Goal: Task Accomplishment & Management: Complete application form

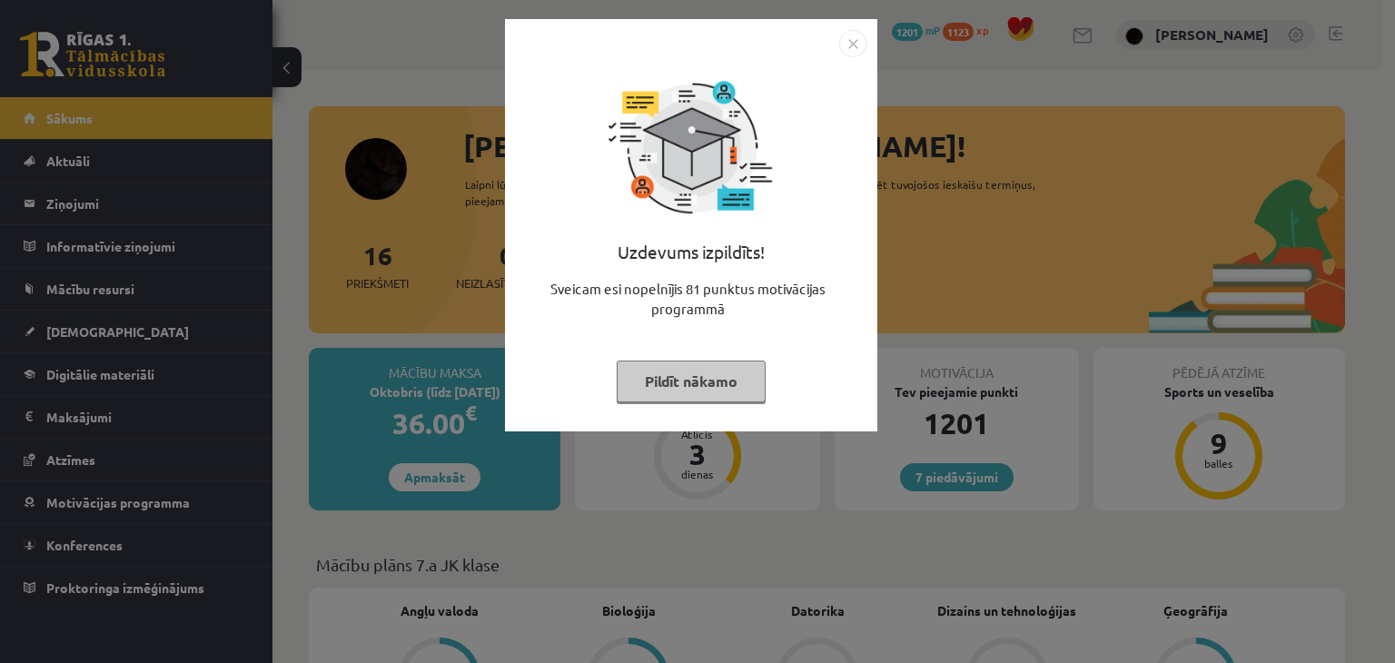
click at [485, 335] on div "Uzdevums izpildīts! Sveicam esi nopelnījis 81 punktus motivācijas programmā Pil…" at bounding box center [697, 331] width 1395 height 663
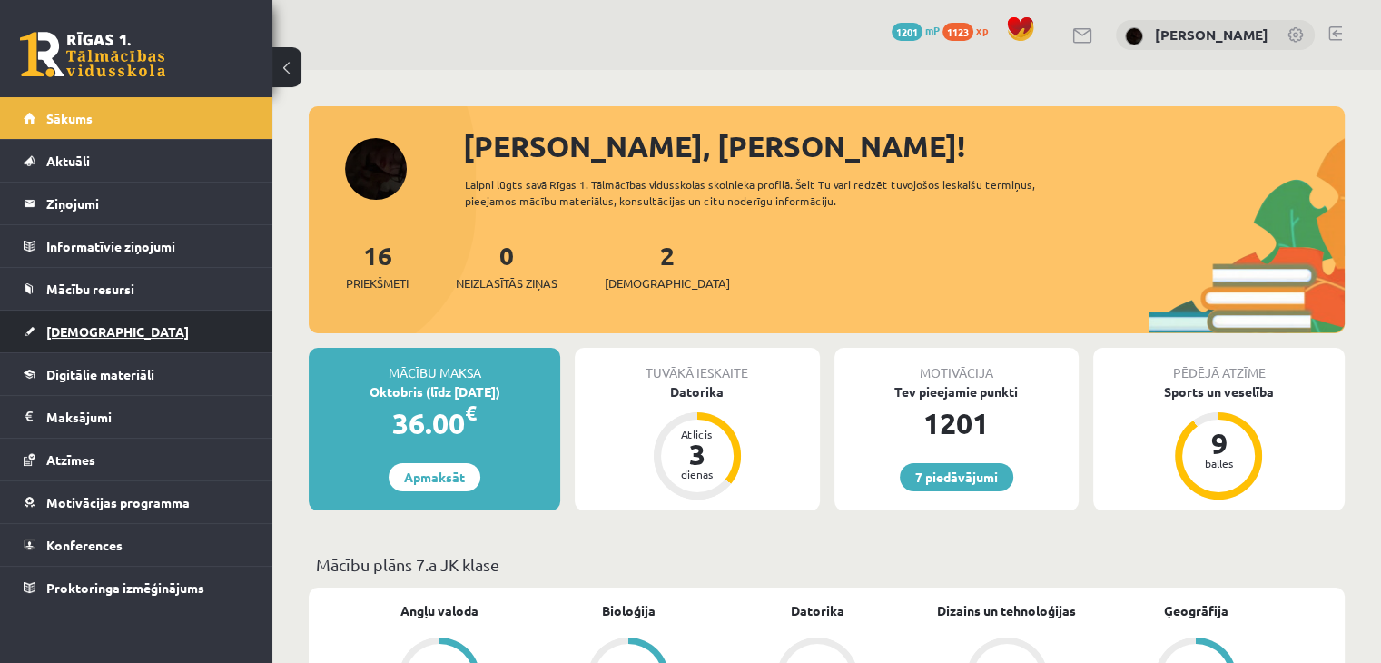
drag, startPoint x: 5, startPoint y: 311, endPoint x: 23, endPoint y: 316, distance: 19.0
click at [23, 316] on li "Ieskaites Neizpildītās Izlabotās" at bounding box center [136, 332] width 272 height 44
click at [18, 319] on li "Ieskaites Neizpildītās Izlabotās" at bounding box center [136, 332] width 272 height 44
click at [38, 329] on link "[DEMOGRAPHIC_DATA]" at bounding box center [137, 332] width 226 height 42
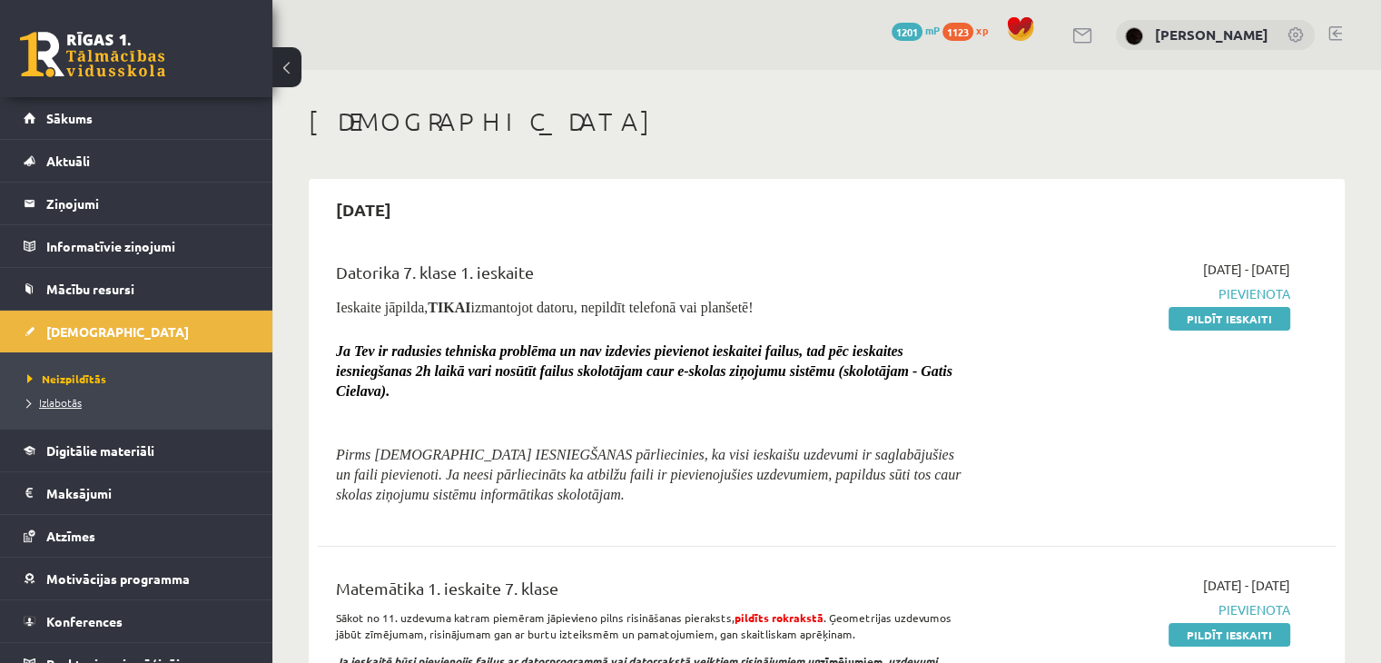
click at [63, 391] on li "Izlabotās" at bounding box center [140, 403] width 227 height 24
click at [60, 396] on span "Izlabotās" at bounding box center [59, 402] width 64 height 15
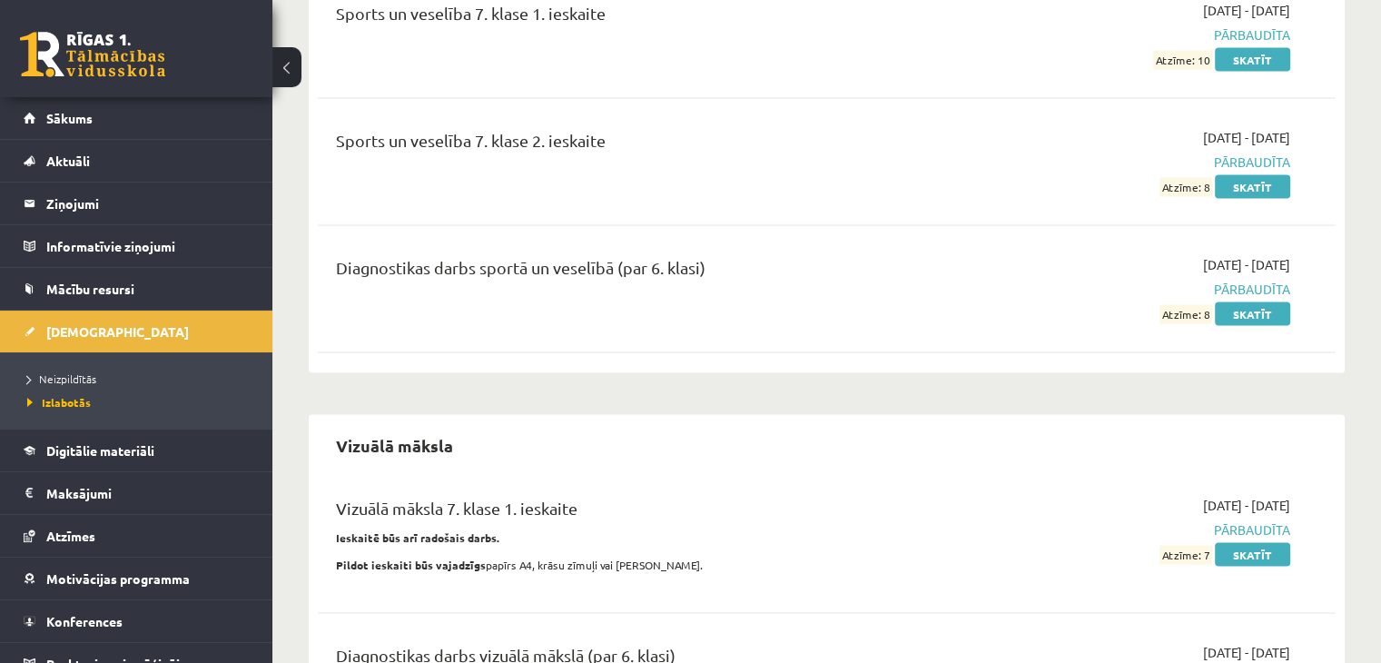
scroll to position [3360, 0]
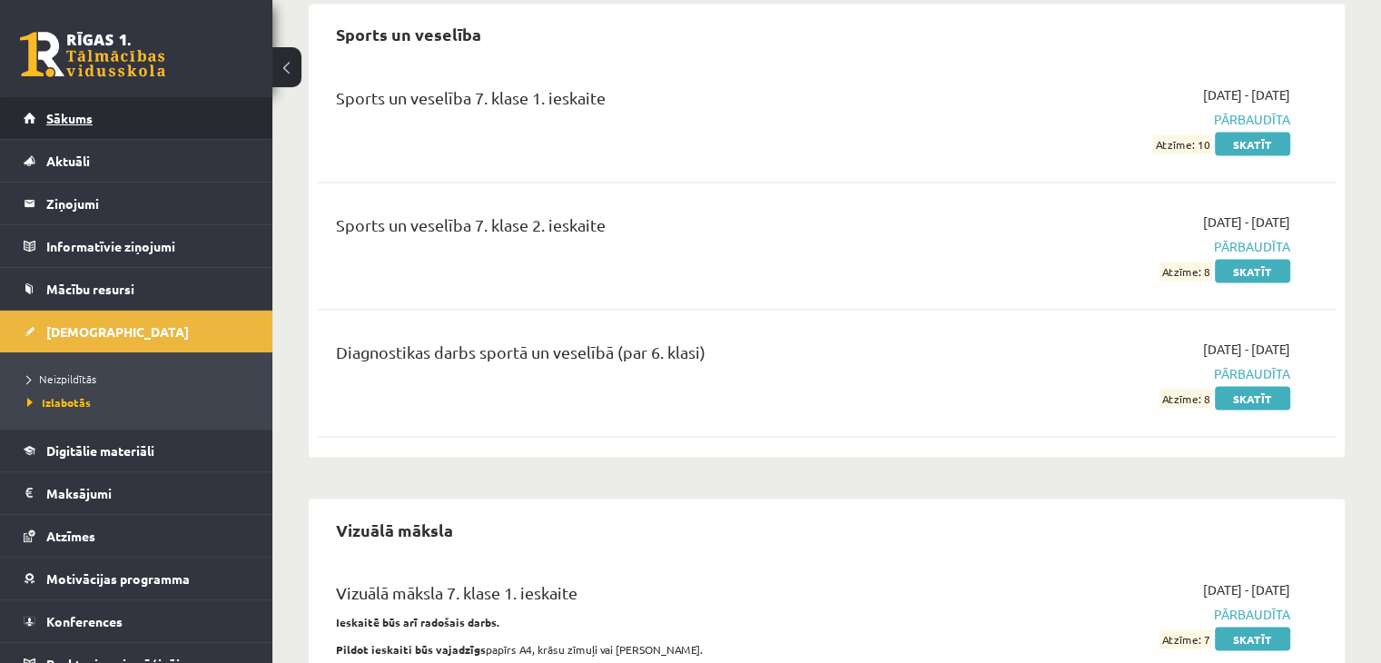
click at [144, 126] on link "Sākums" at bounding box center [137, 118] width 226 height 42
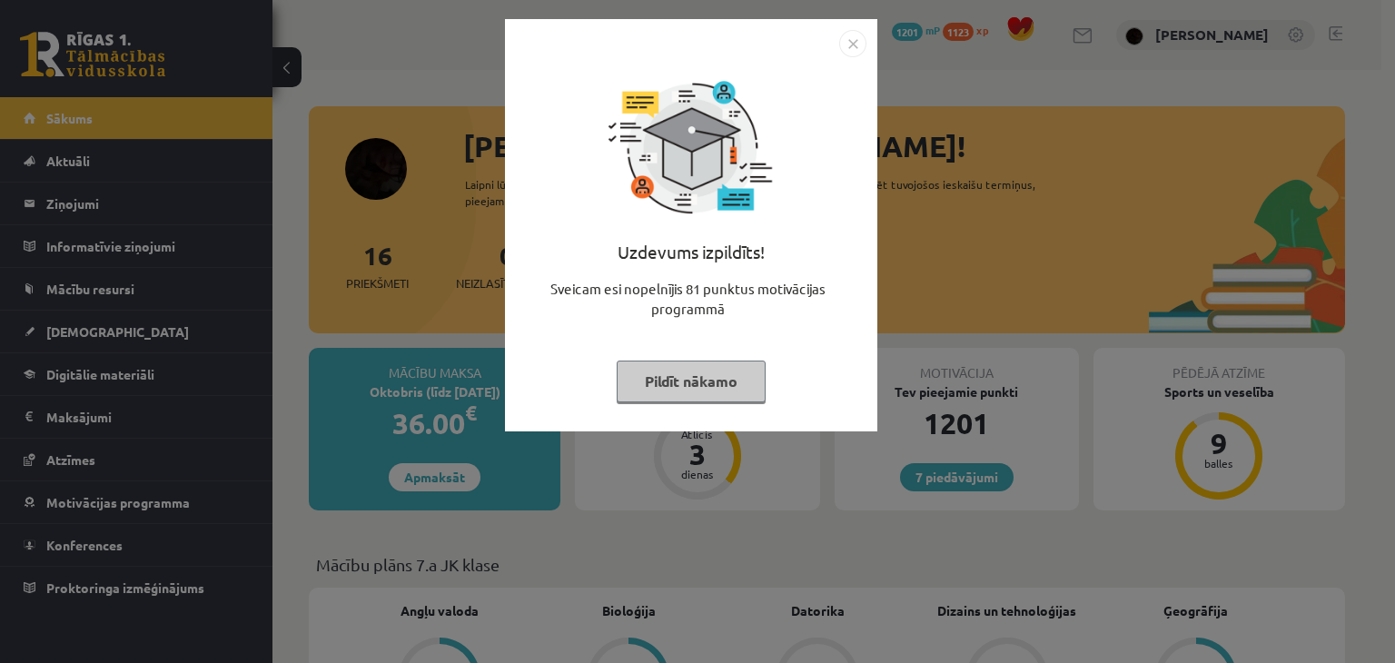
click at [308, 350] on div "Uzdevums izpildīts! Sveicam esi nopelnījis 81 punktus motivācijas programmā Pil…" at bounding box center [697, 331] width 1395 height 663
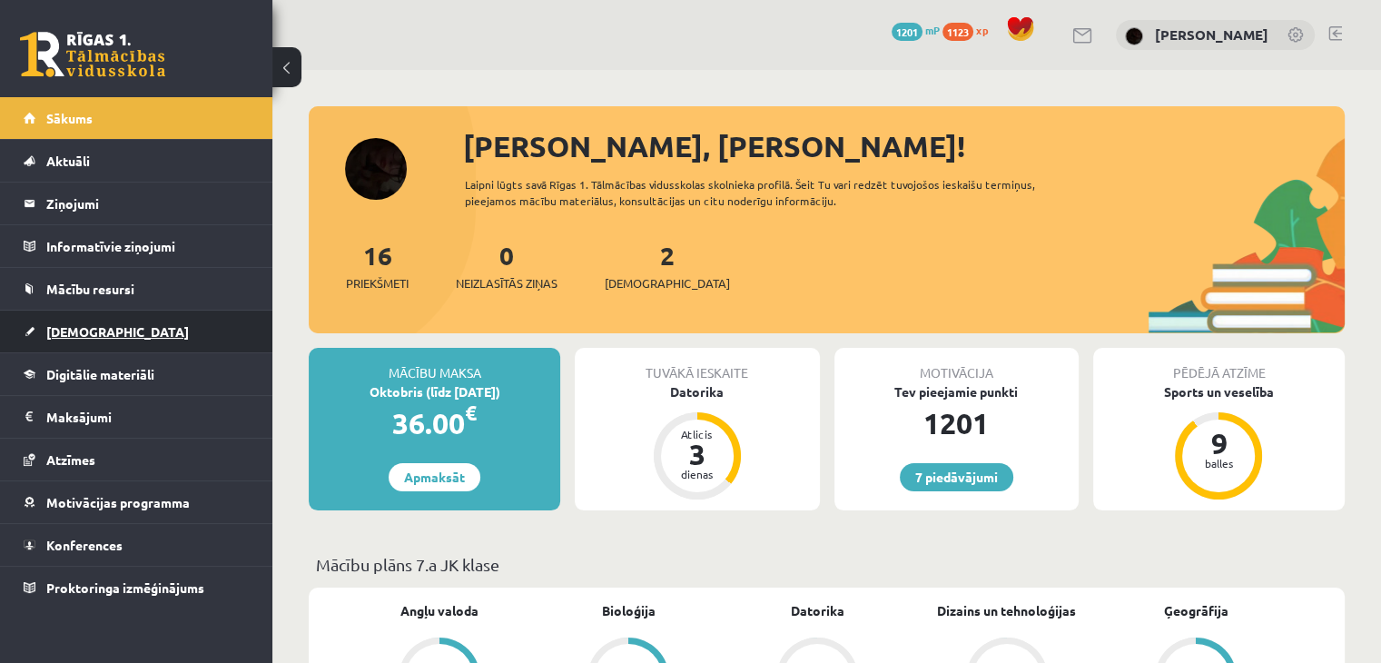
click at [142, 341] on link "[DEMOGRAPHIC_DATA]" at bounding box center [137, 332] width 226 height 42
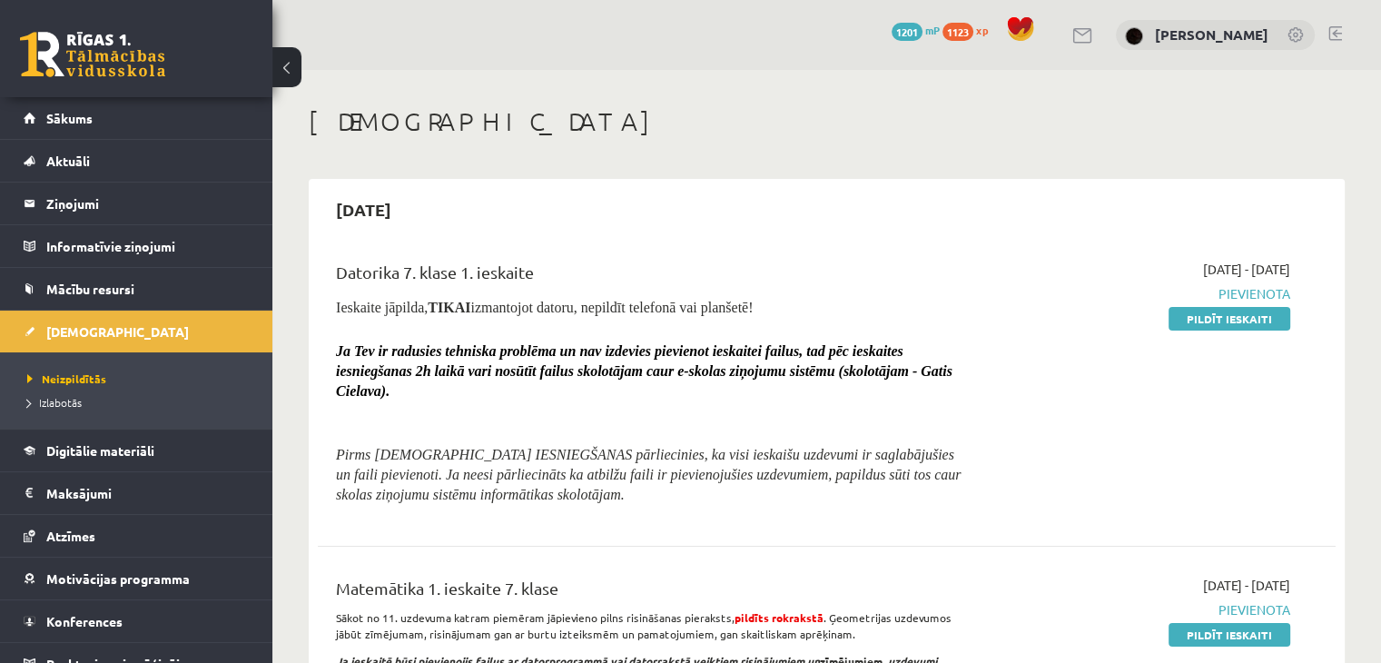
click at [1132, 411] on div "[DATE] - [DATE] [GEOGRAPHIC_DATA] Pildīt ieskaiti" at bounding box center [1140, 388] width 327 height 257
click at [1185, 331] on div "[DATE] - [DATE] [GEOGRAPHIC_DATA] Pildīt ieskaiti" at bounding box center [1140, 388] width 327 height 257
click at [1191, 325] on link "Pildīt ieskaiti" at bounding box center [1230, 319] width 122 height 24
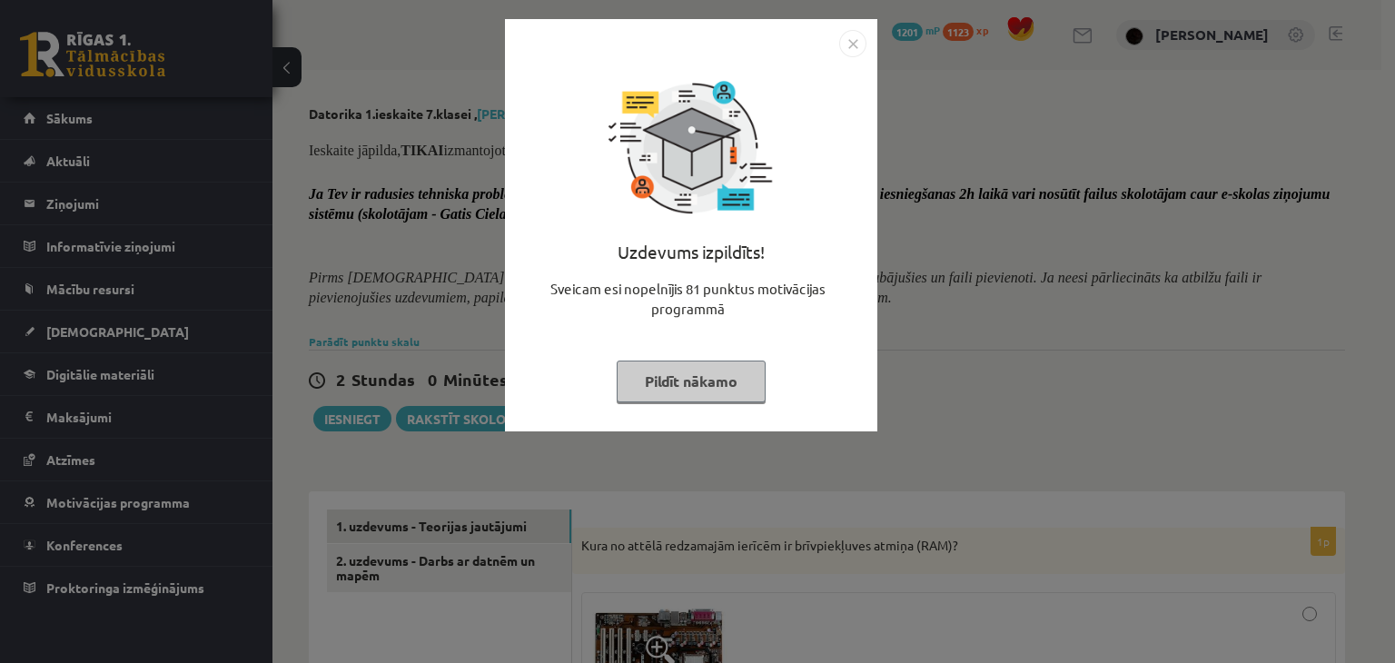
click at [883, 298] on div "Uzdevums izpildīts! Sveicam esi nopelnījis 81 punktus motivācijas programmā Pil…" at bounding box center [697, 331] width 1395 height 663
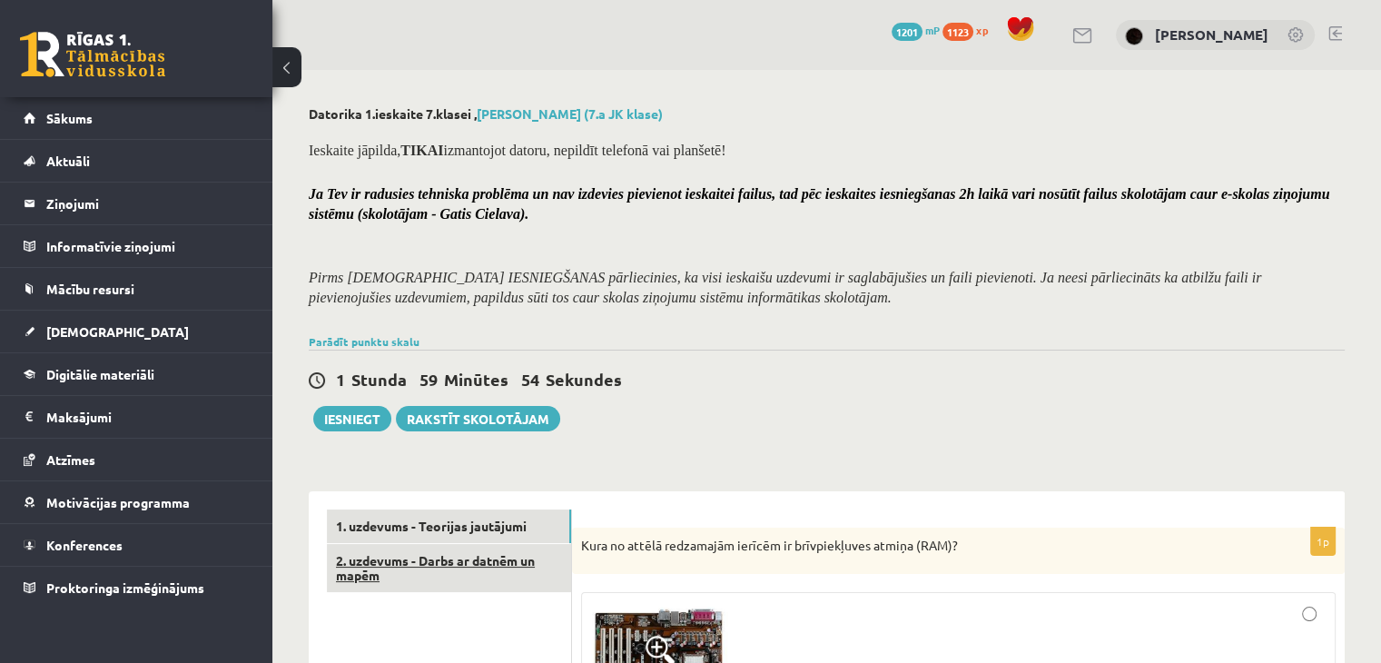
click at [395, 565] on link "2. uzdevums - Darbs ar datnēm un mapēm" at bounding box center [449, 568] width 244 height 49
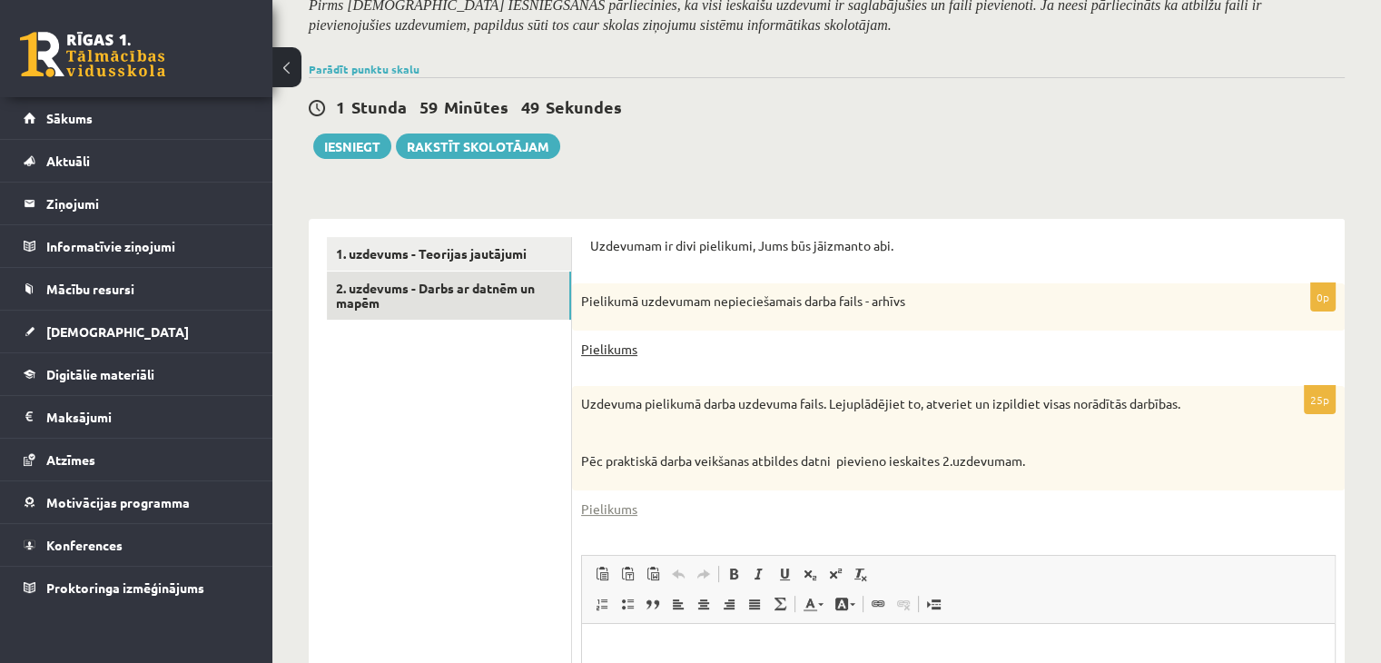
click at [610, 351] on link "Pielikums" at bounding box center [609, 349] width 56 height 19
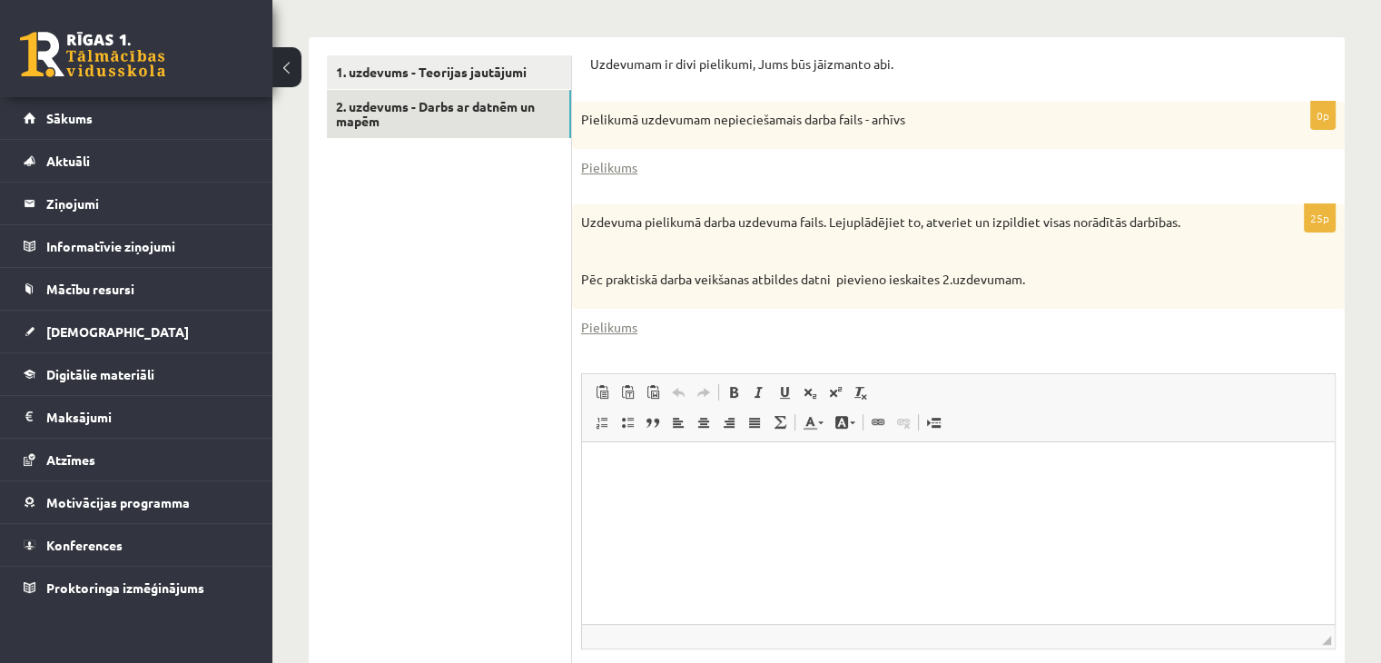
scroll to position [272, 0]
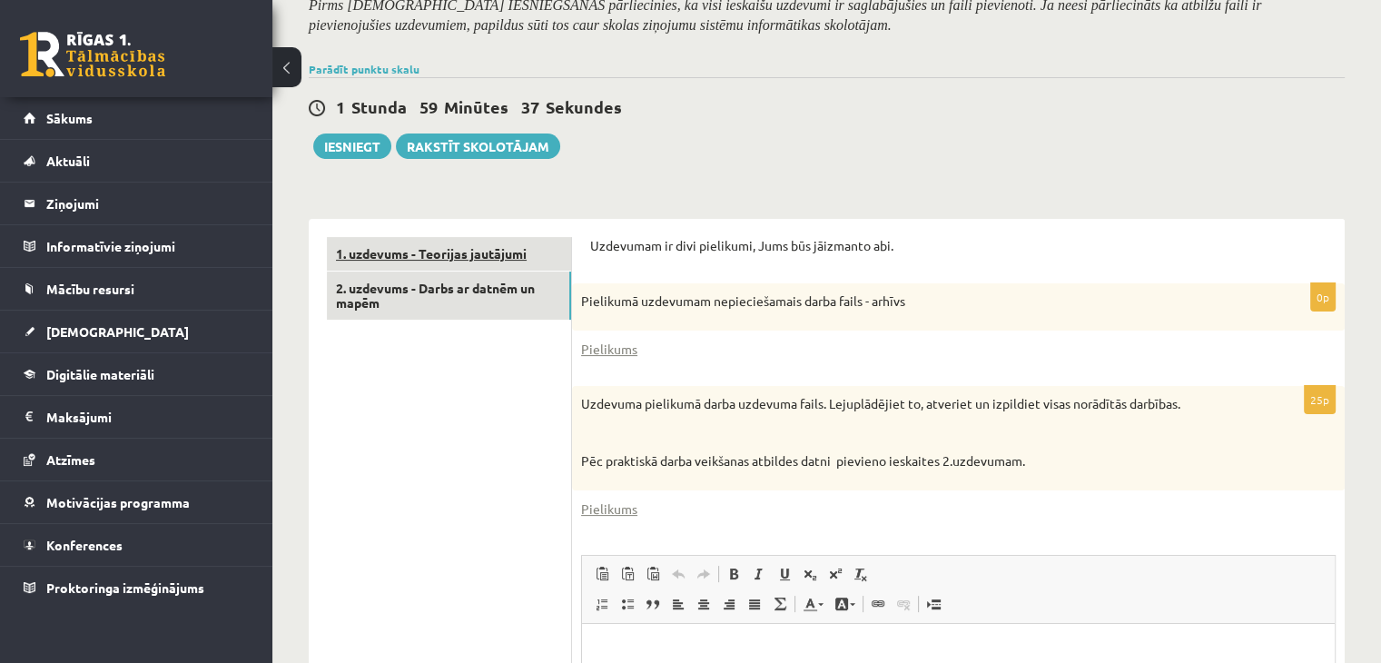
click at [416, 242] on link "1. uzdevums - Teorijas jautājumi" at bounding box center [449, 254] width 244 height 34
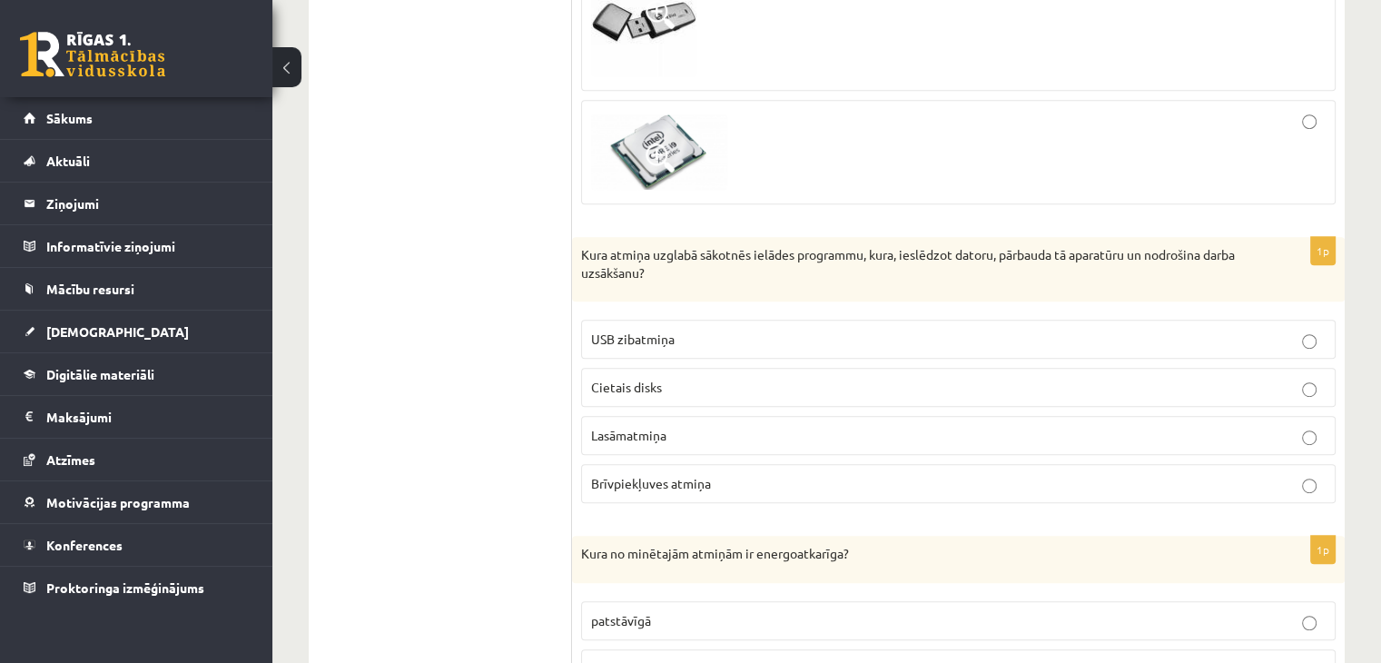
scroll to position [1050, 0]
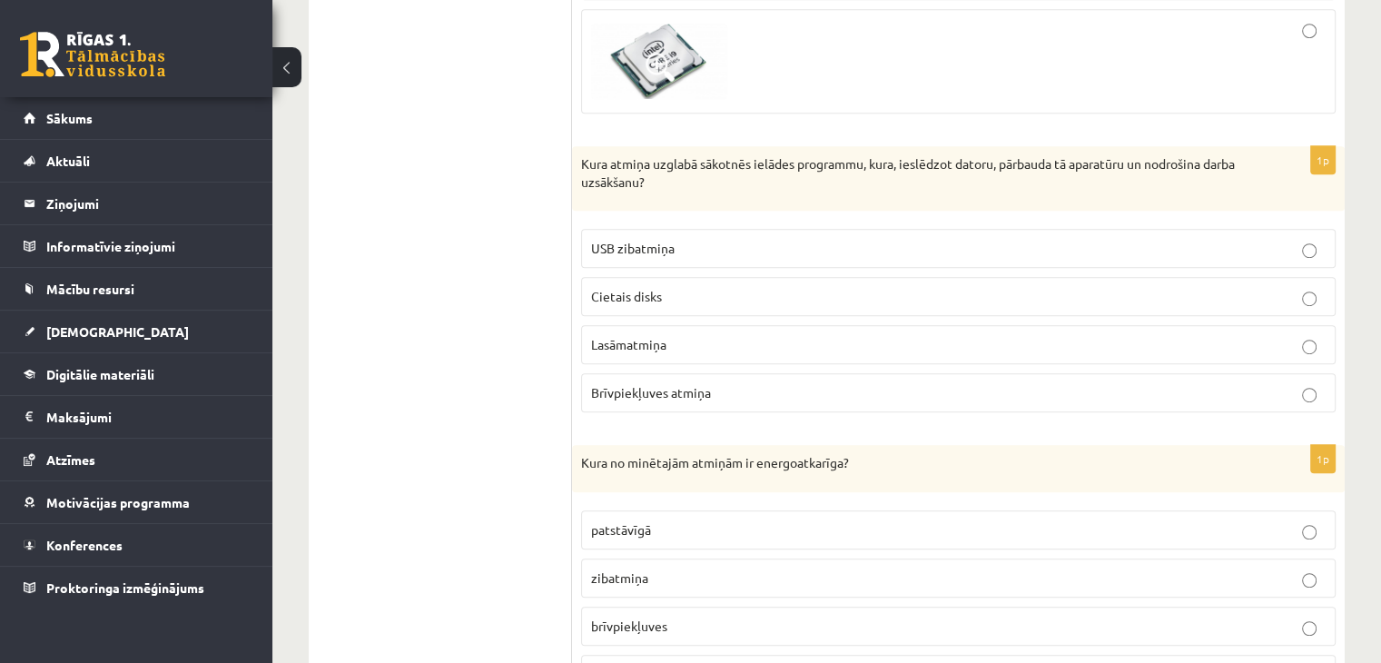
click at [745, 299] on p "Cietais disks" at bounding box center [958, 296] width 735 height 19
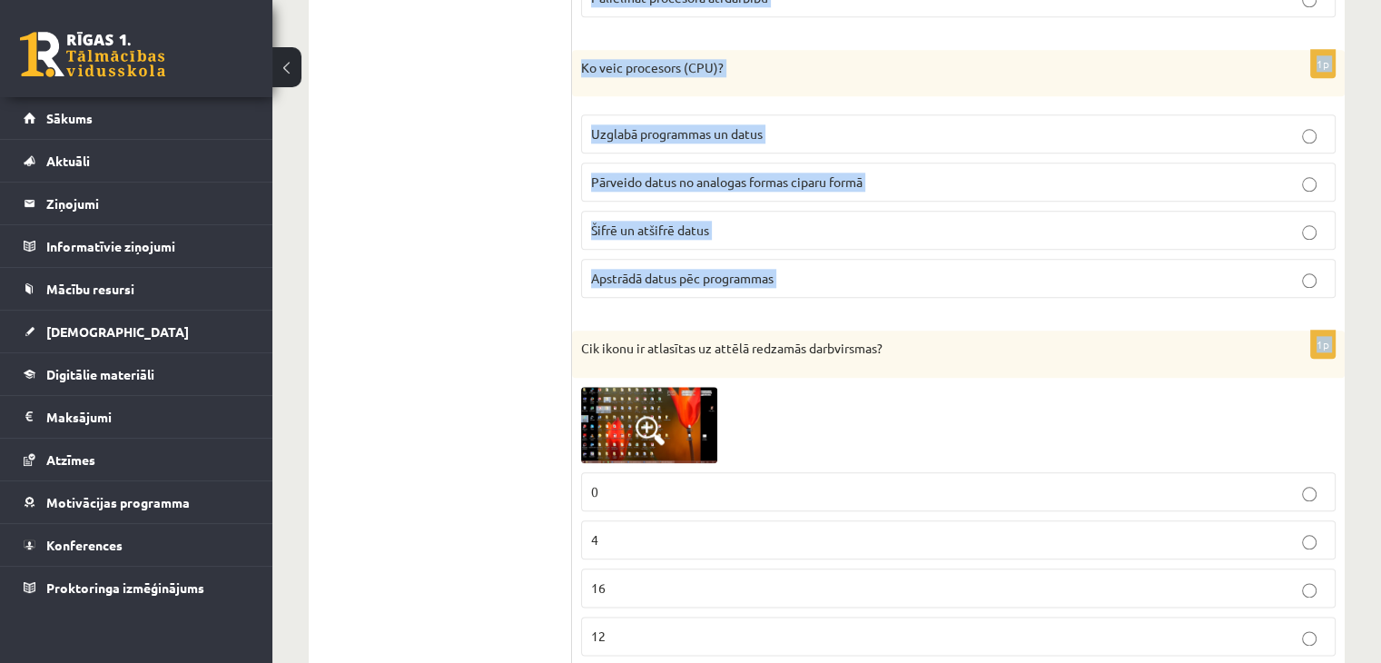
scroll to position [1867, 0]
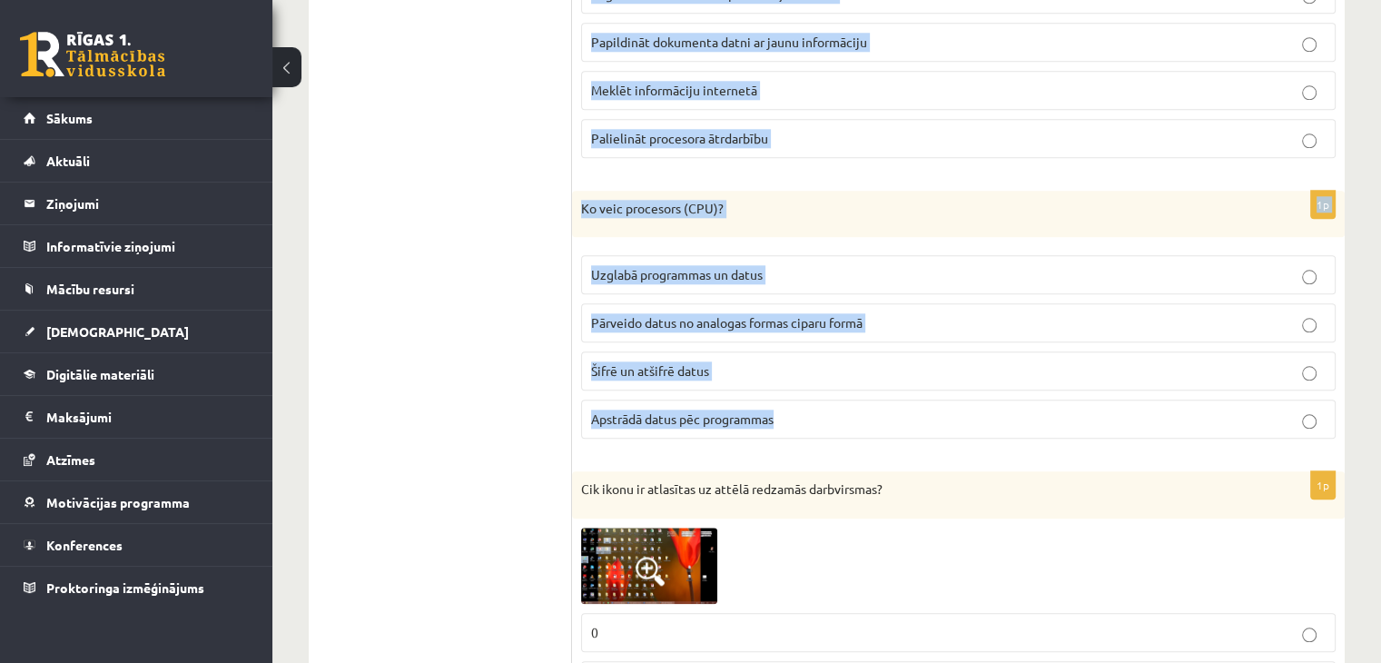
drag, startPoint x: 572, startPoint y: 338, endPoint x: 814, endPoint y: 419, distance: 254.7
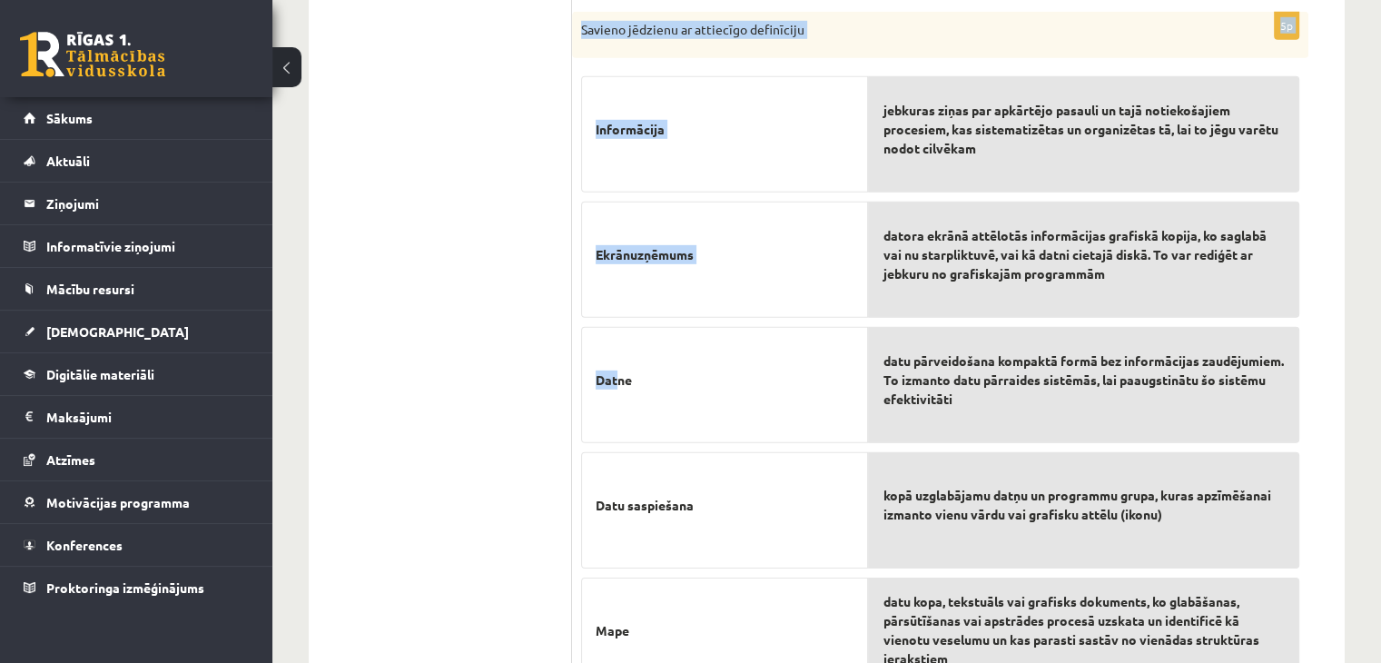
scroll to position [5651, 0]
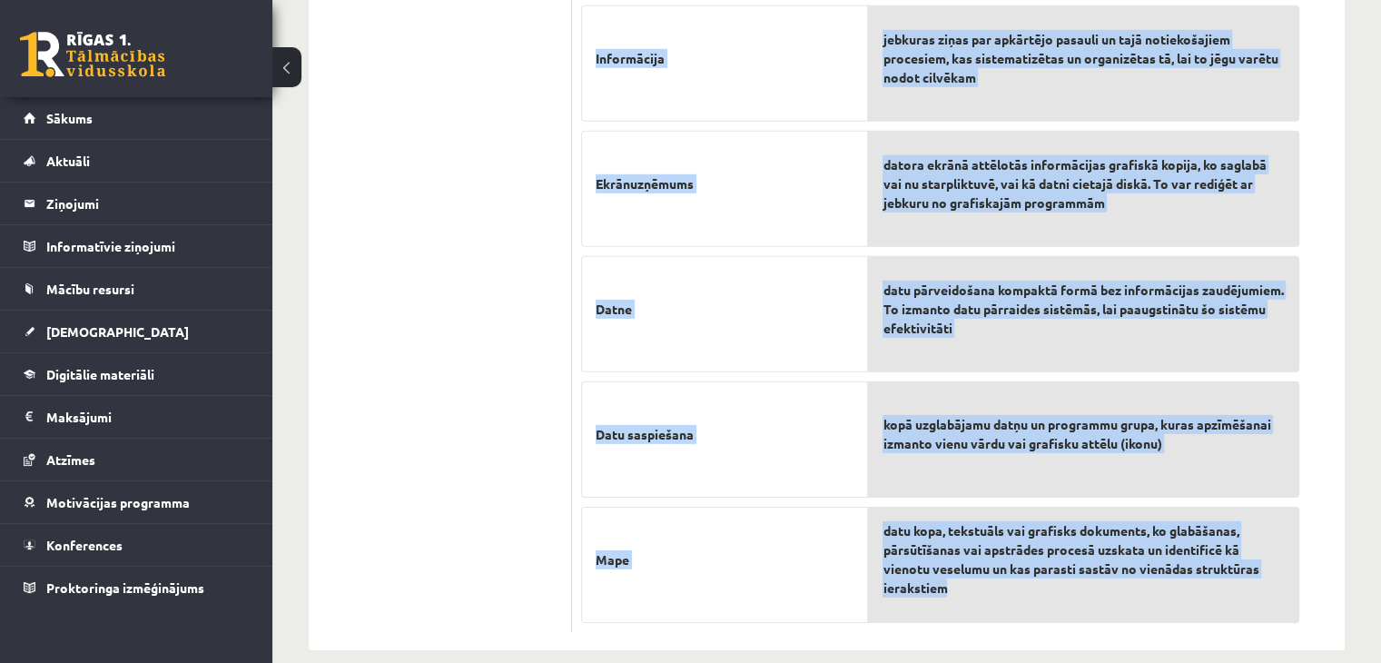
drag, startPoint x: 580, startPoint y: 247, endPoint x: 1148, endPoint y: 567, distance: 651.4
copy form "Kura atmiņa uzglabā sākotnēs ielādes programmu, kura, ieslēdzot datoru, pārbaud…"
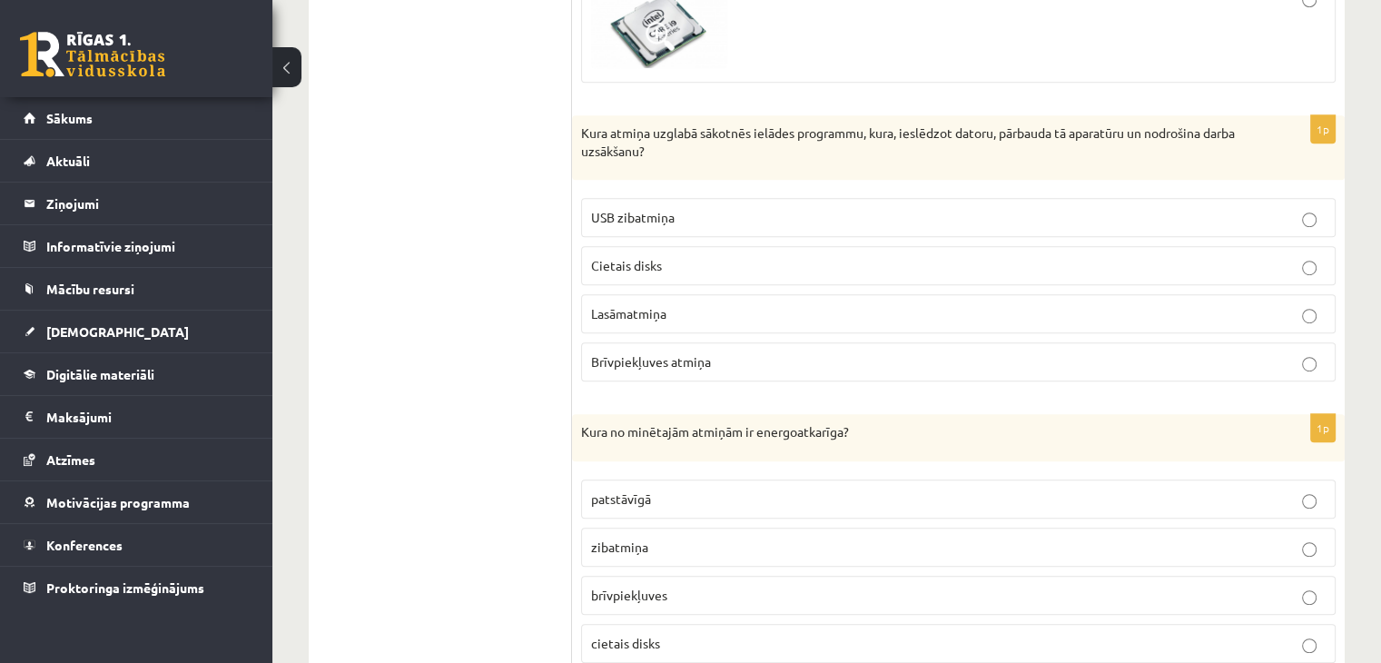
scroll to position [1111, 0]
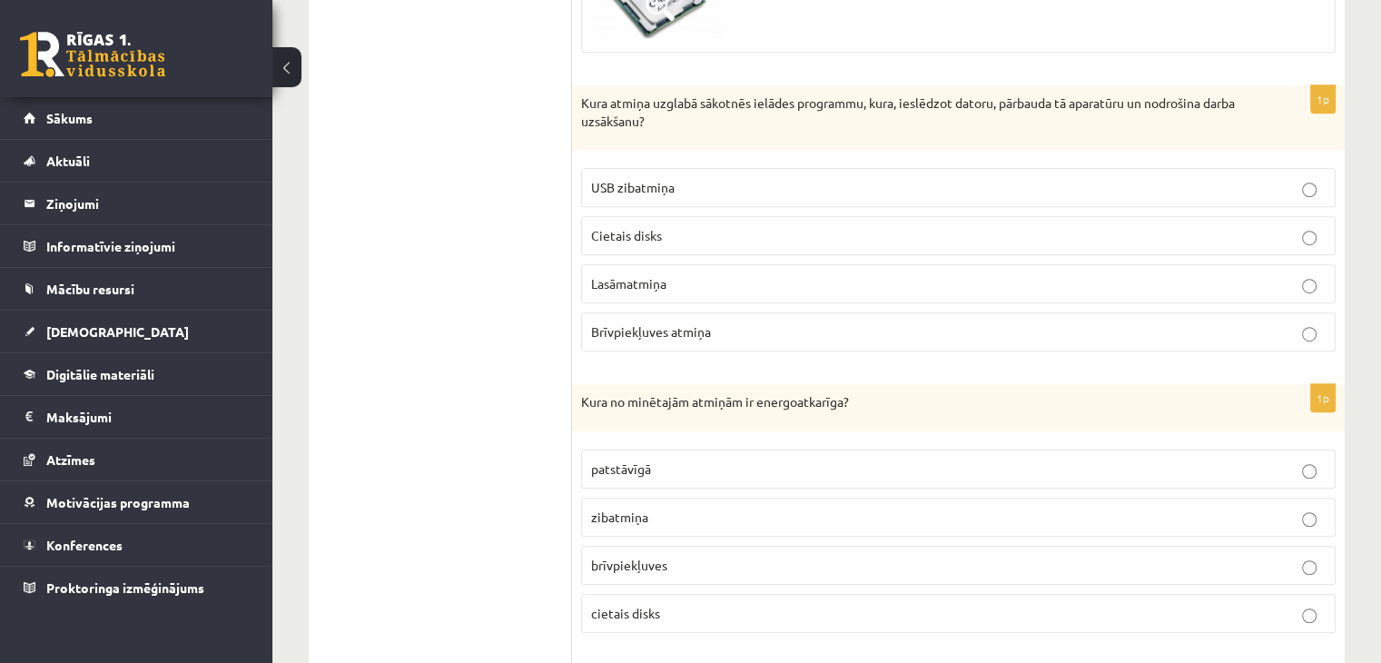
click at [723, 276] on p "Lasāmatmiņa" at bounding box center [958, 283] width 735 height 19
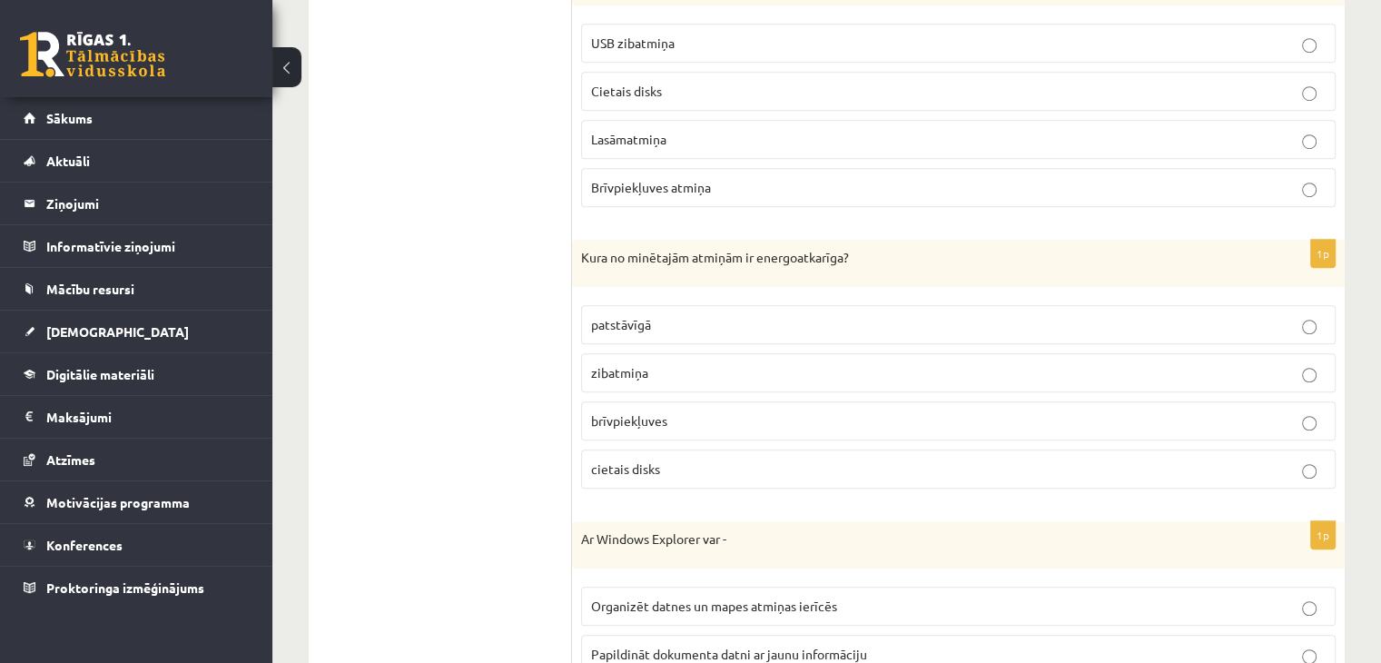
scroll to position [1383, 0]
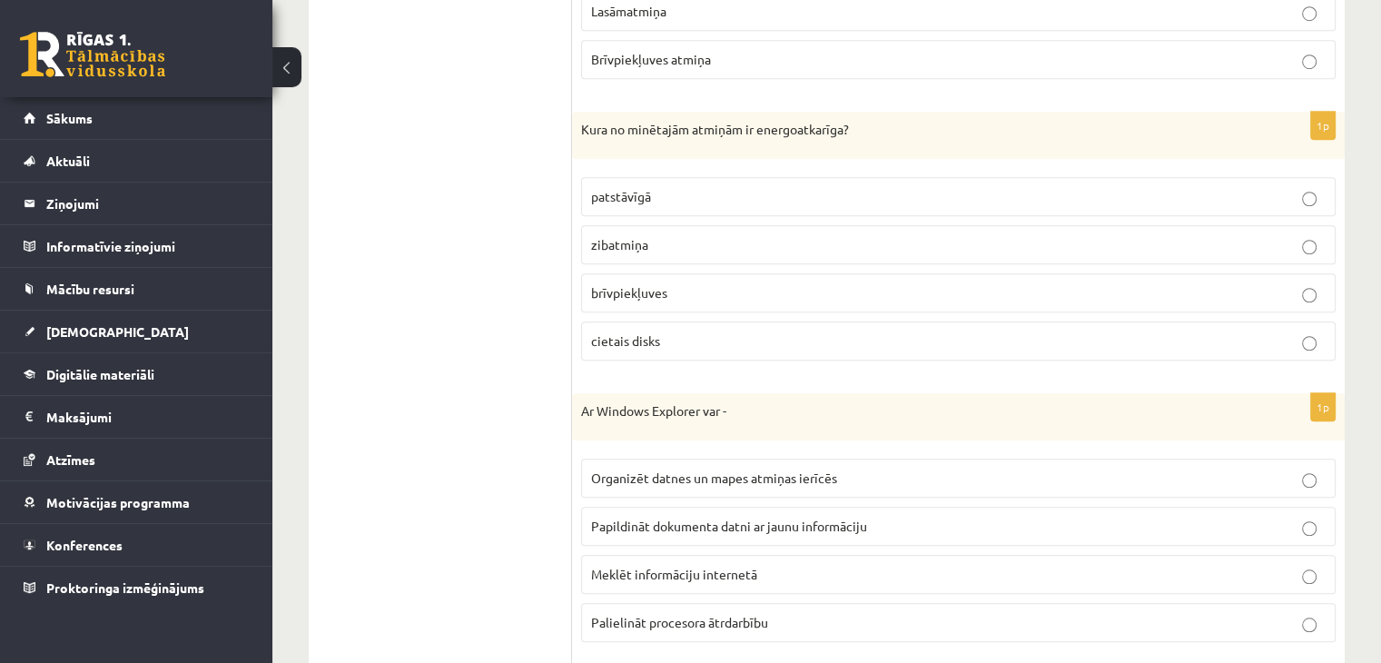
click at [683, 283] on p "brīvpiekļuves" at bounding box center [958, 292] width 735 height 19
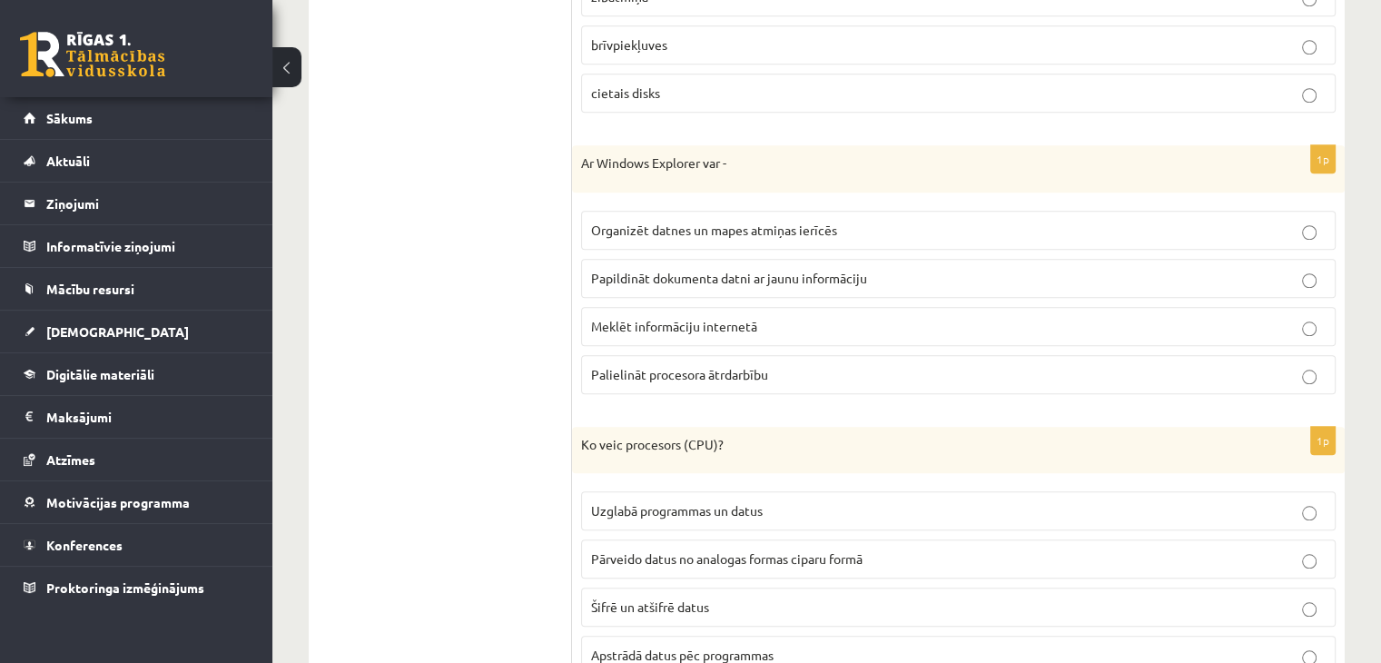
scroll to position [1656, 0]
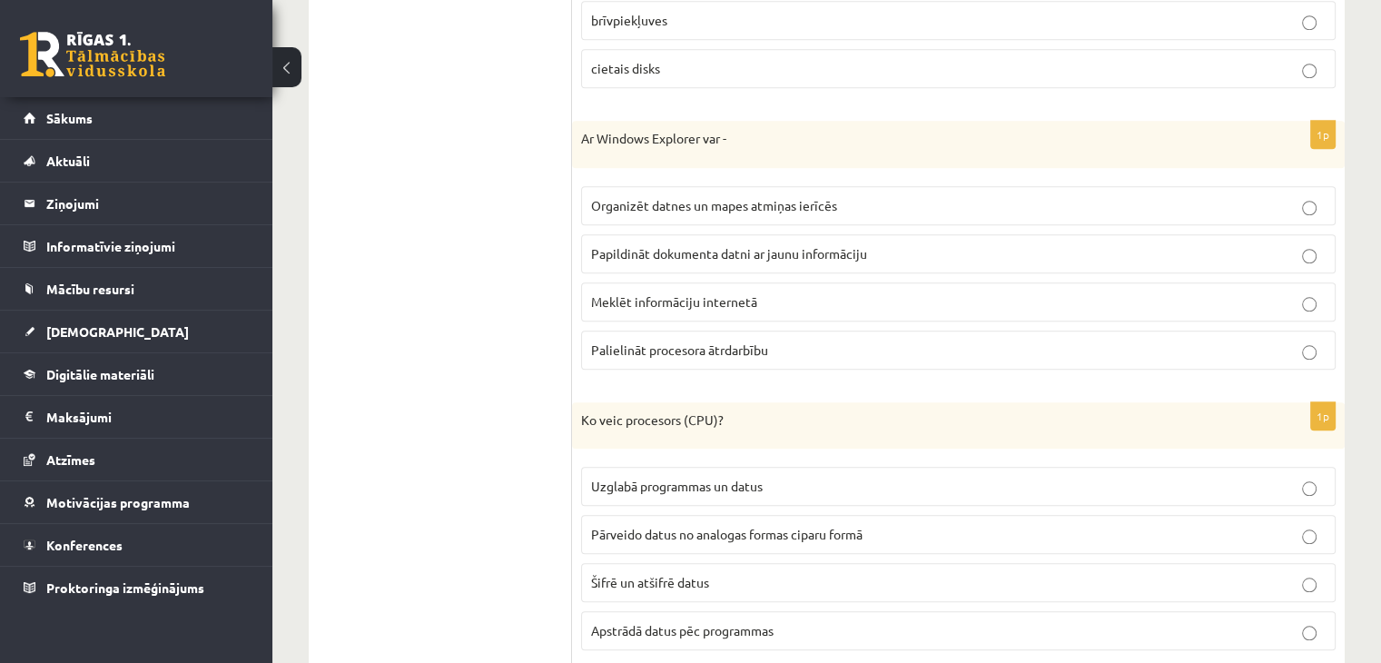
click at [632, 203] on span "Organizēt datnes un mapes atmiņas ierīcēs" at bounding box center [714, 205] width 246 height 16
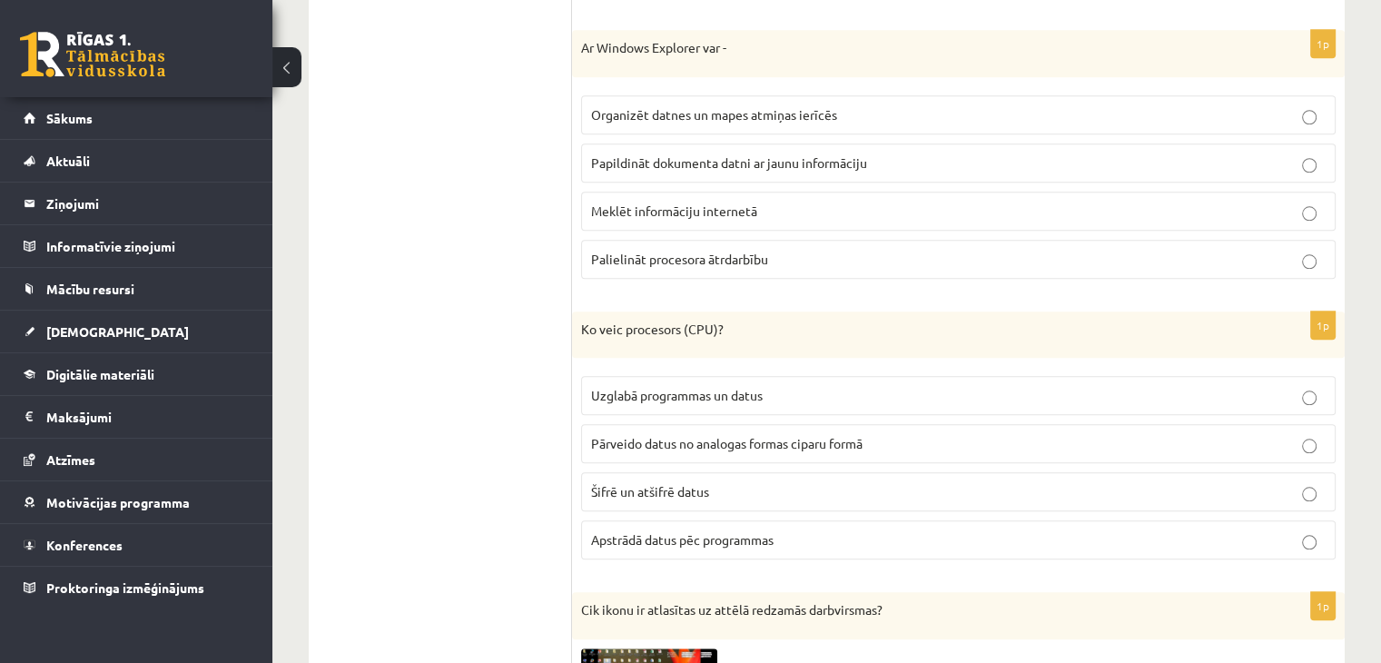
click at [662, 531] on span "Apstrādā datus pēc programmas" at bounding box center [682, 539] width 183 height 16
click at [744, 531] on span "Apstrādā datus pēc programmas" at bounding box center [682, 539] width 183 height 16
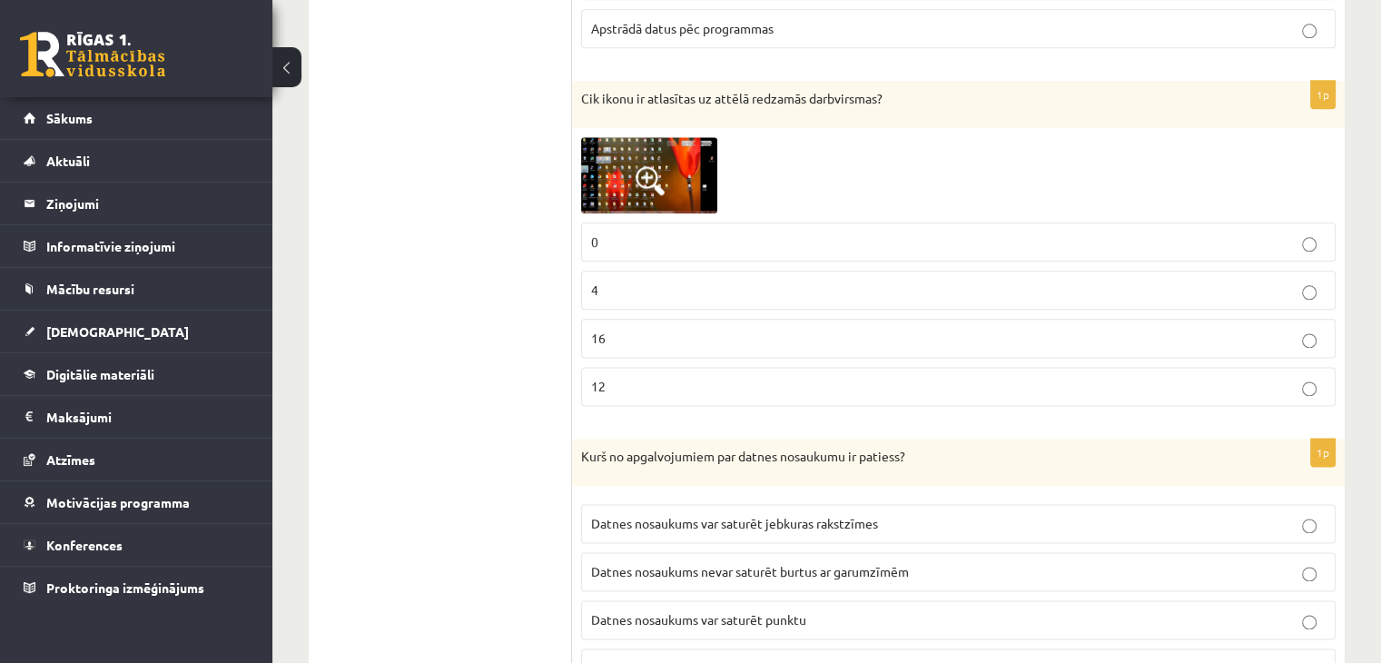
scroll to position [2200, 0]
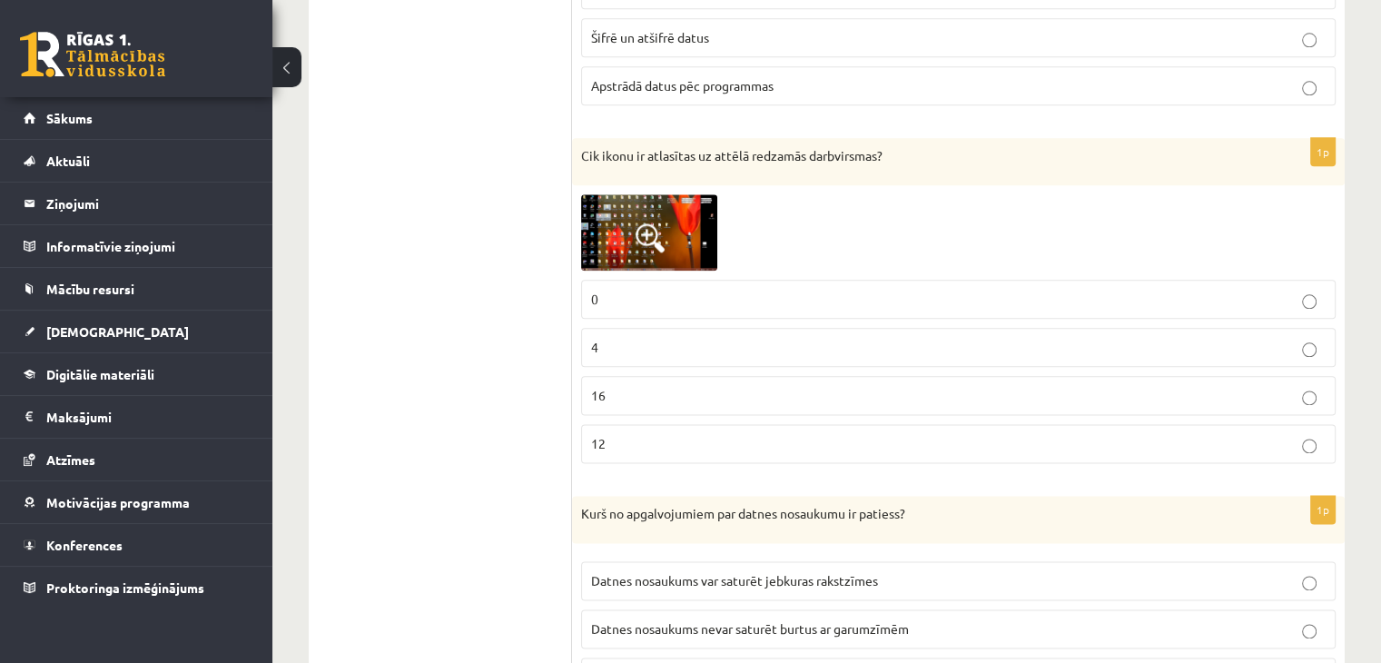
click at [632, 219] on img at bounding box center [649, 232] width 136 height 76
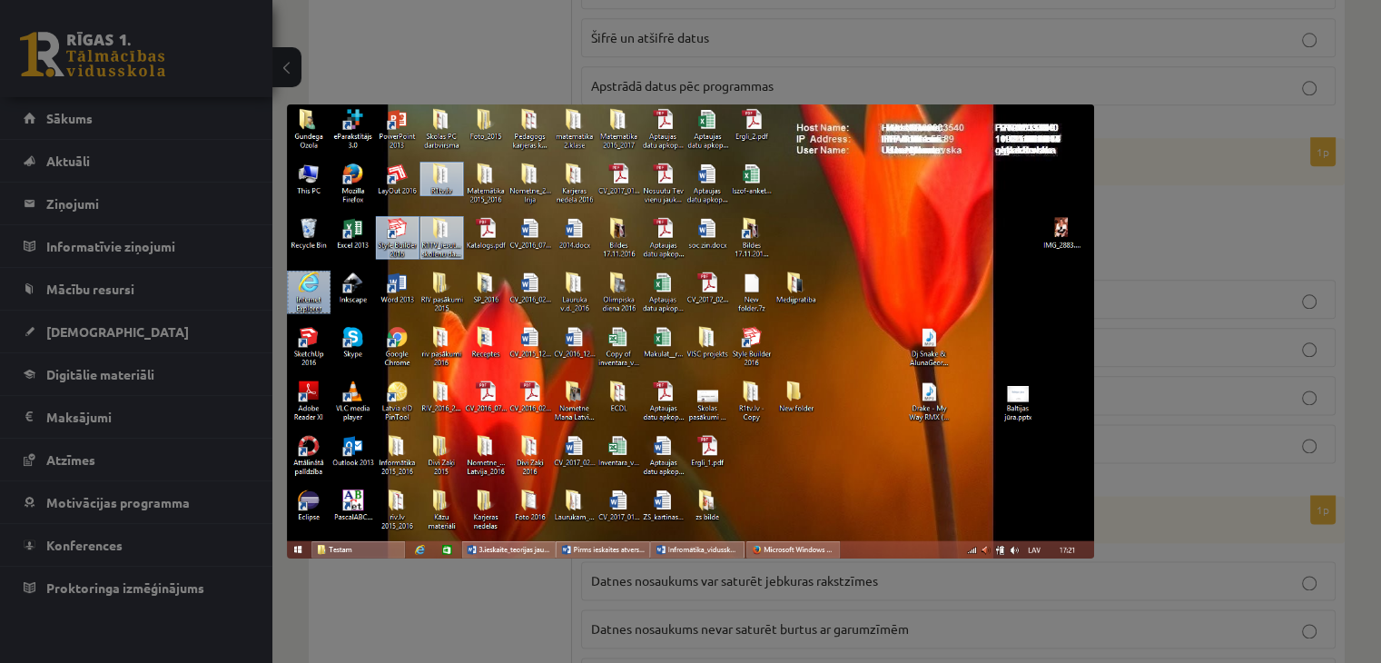
click at [1230, 311] on div at bounding box center [690, 331] width 1381 height 663
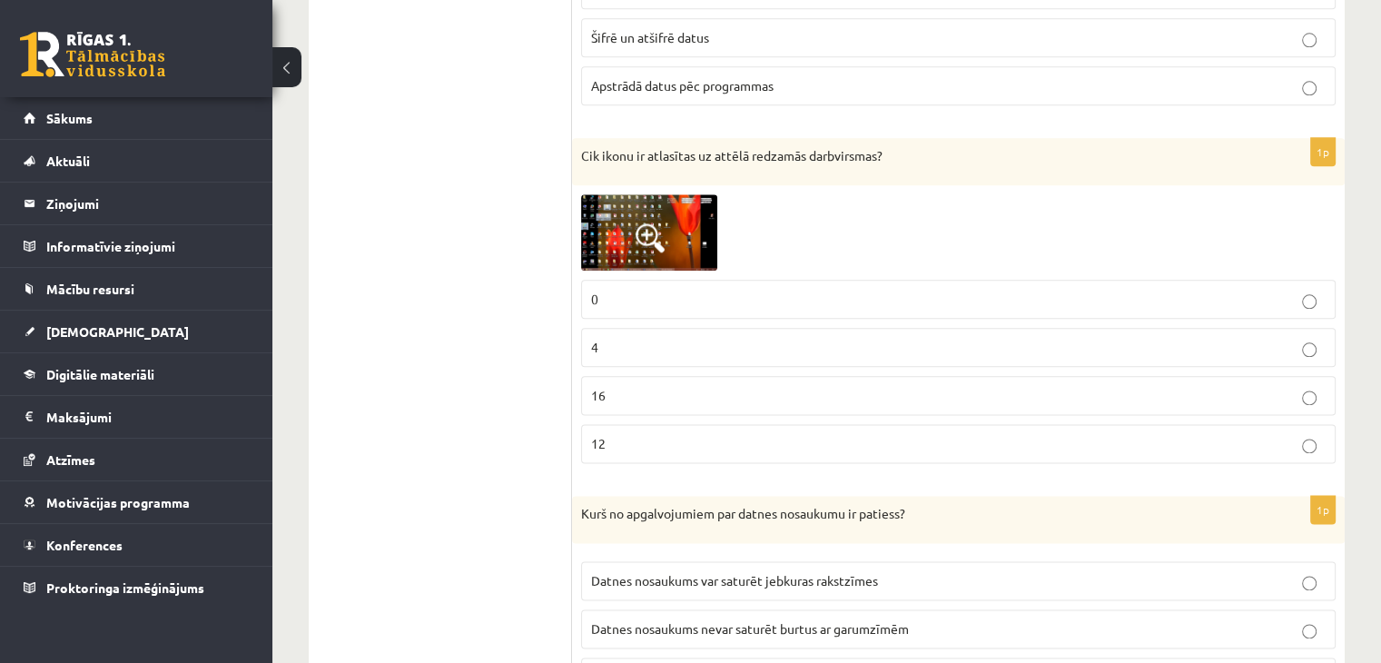
click at [688, 342] on p "4" at bounding box center [958, 347] width 735 height 19
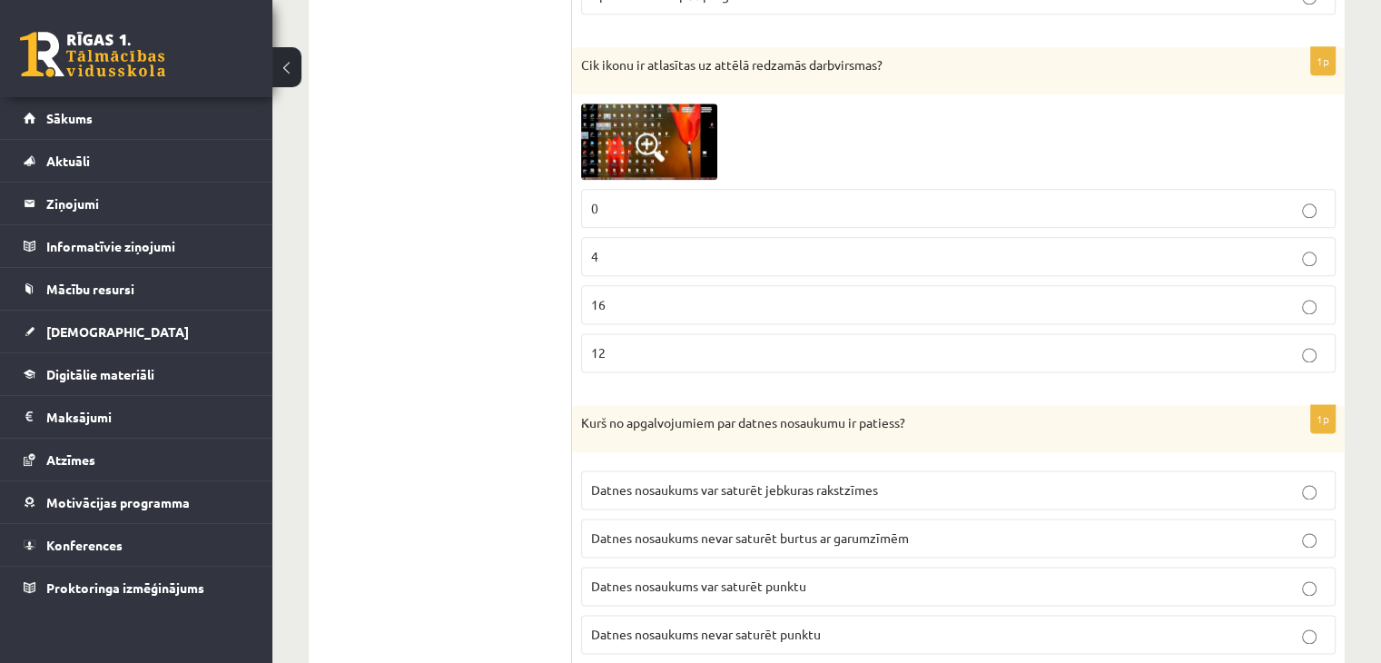
scroll to position [2564, 0]
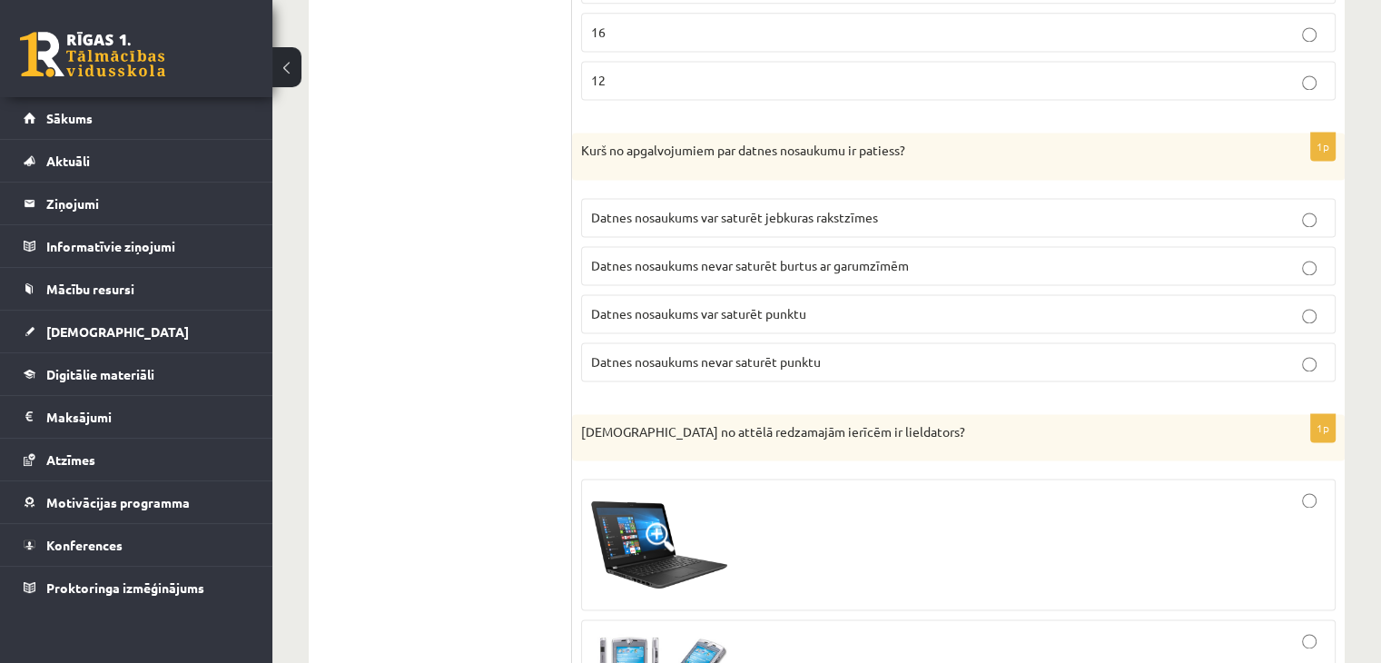
click at [667, 305] on span "Datnes nosaukums var saturēt punktu" at bounding box center [698, 313] width 215 height 16
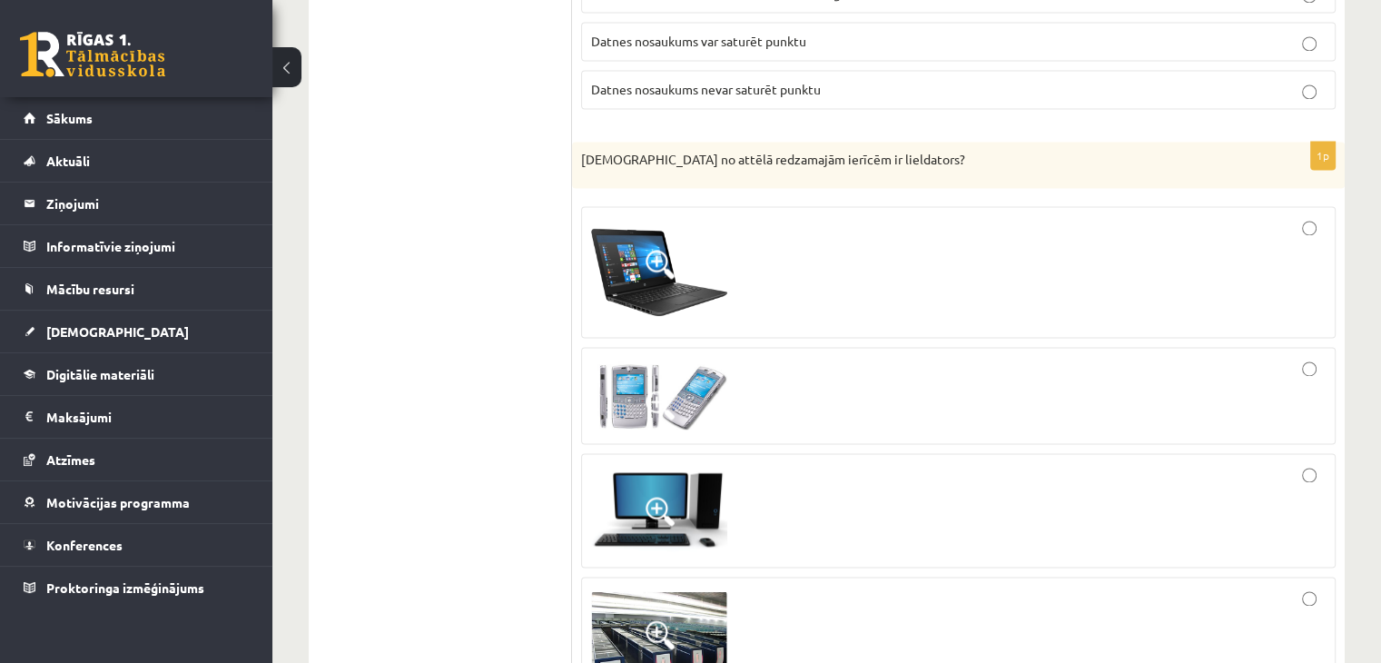
scroll to position [2927, 0]
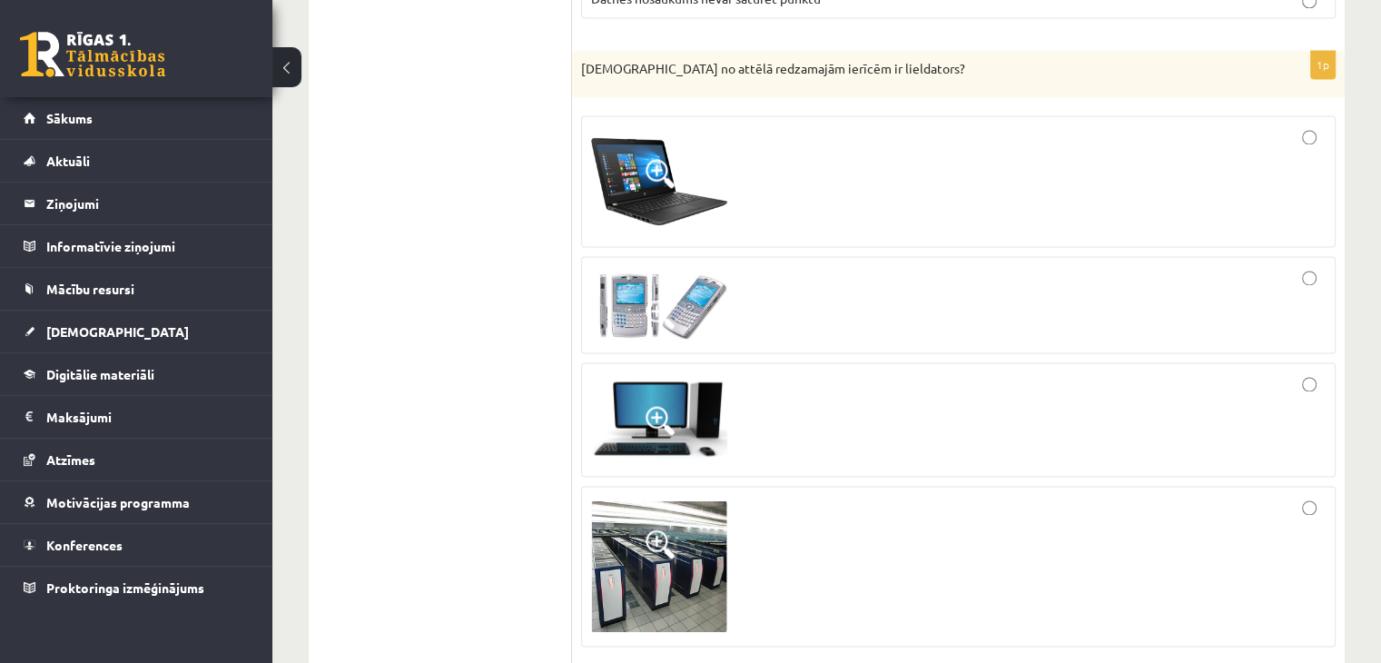
click at [844, 548] on div at bounding box center [958, 566] width 735 height 141
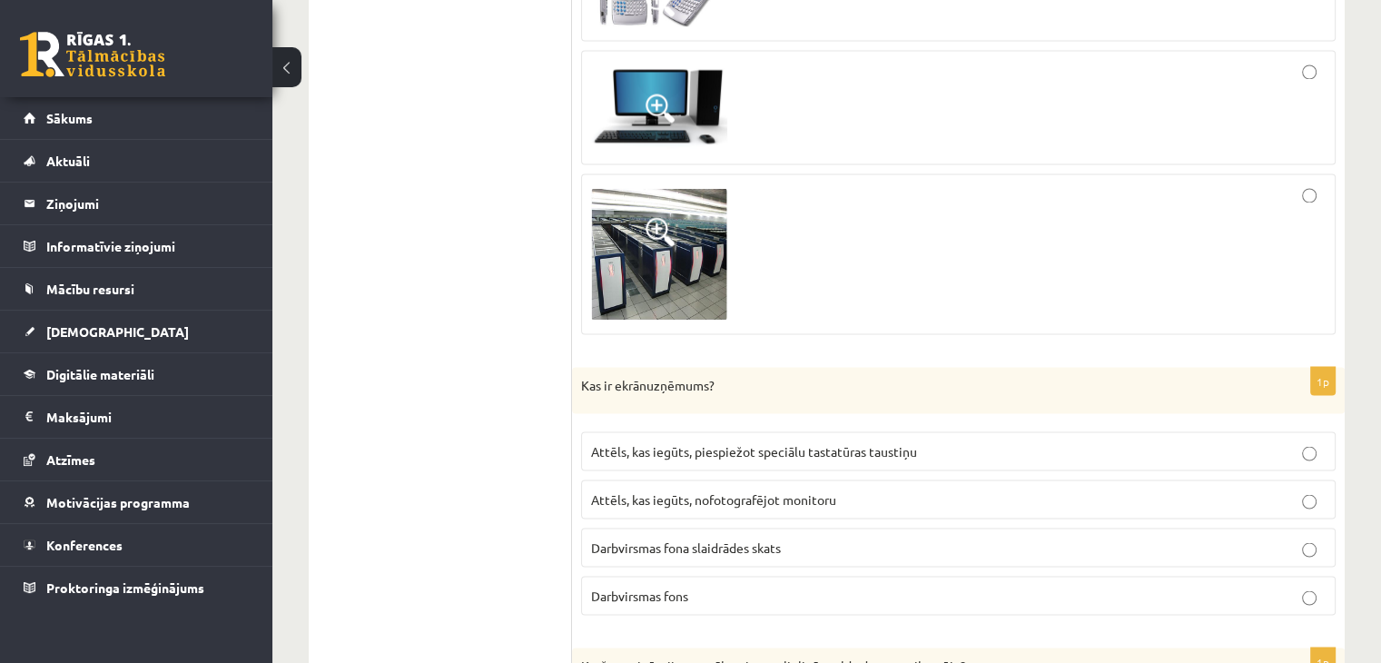
scroll to position [3381, 0]
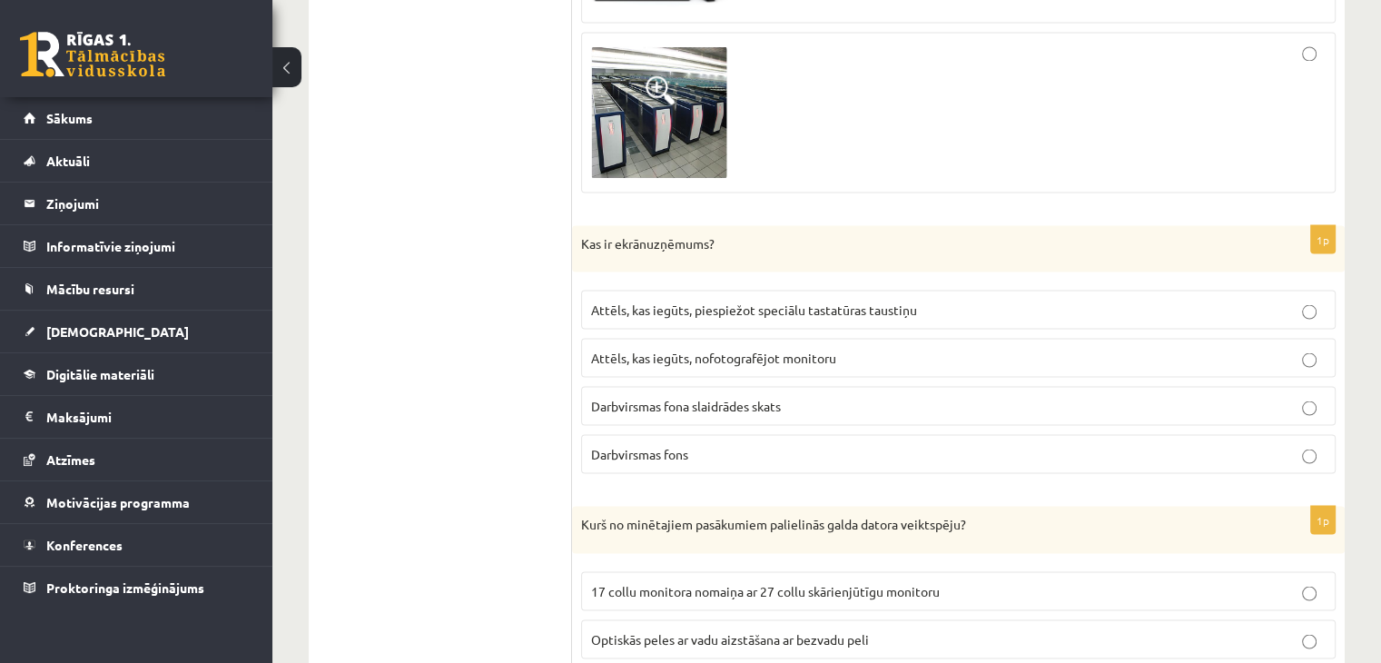
click at [730, 303] on p "Attēls, kas iegūts, piespiežot speciālu tastatūras taustiņu" at bounding box center [958, 309] width 735 height 19
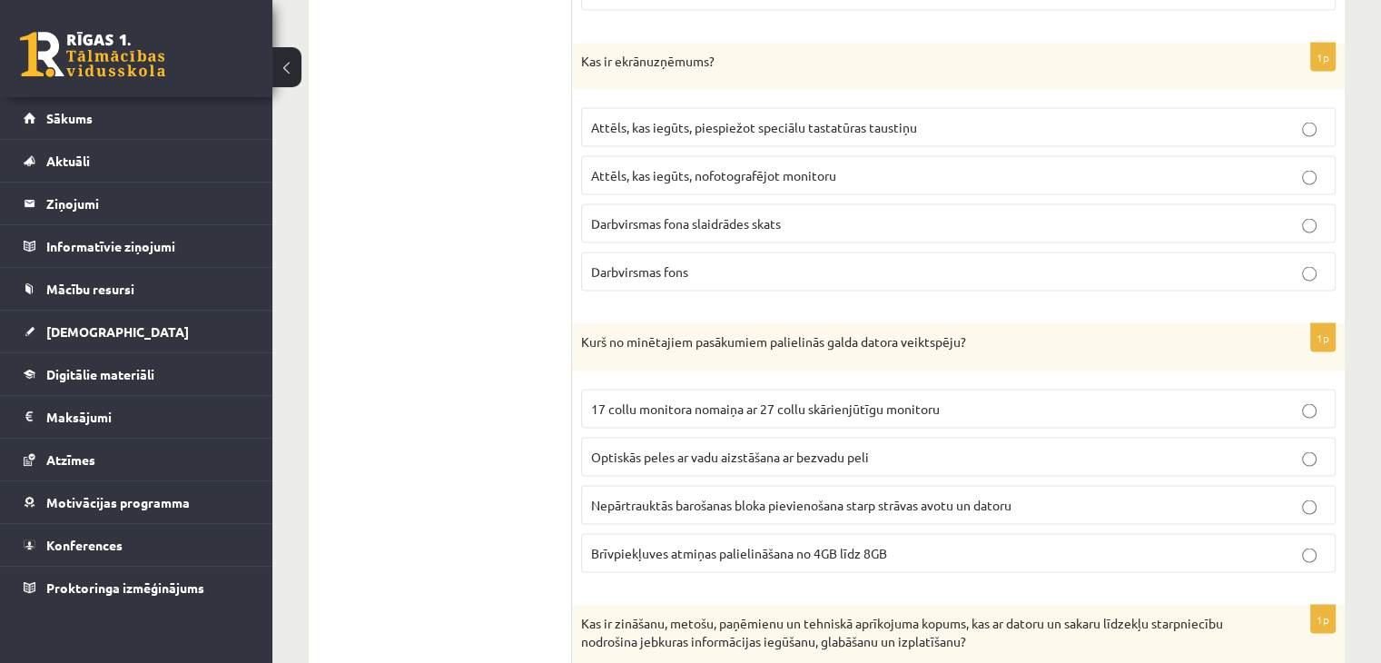
scroll to position [3654, 0]
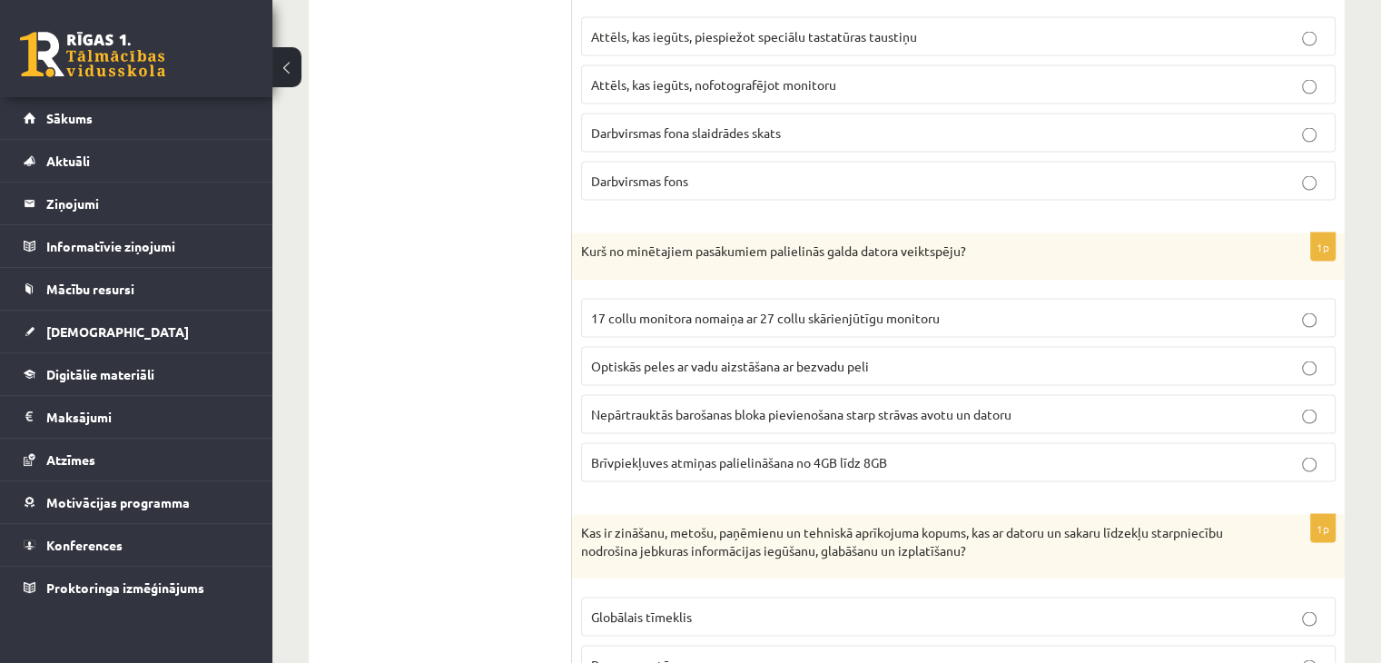
click at [712, 454] on span "Brīvpiekļuves atmiņas palielināšana no 4GB līdz 8GB" at bounding box center [739, 462] width 296 height 16
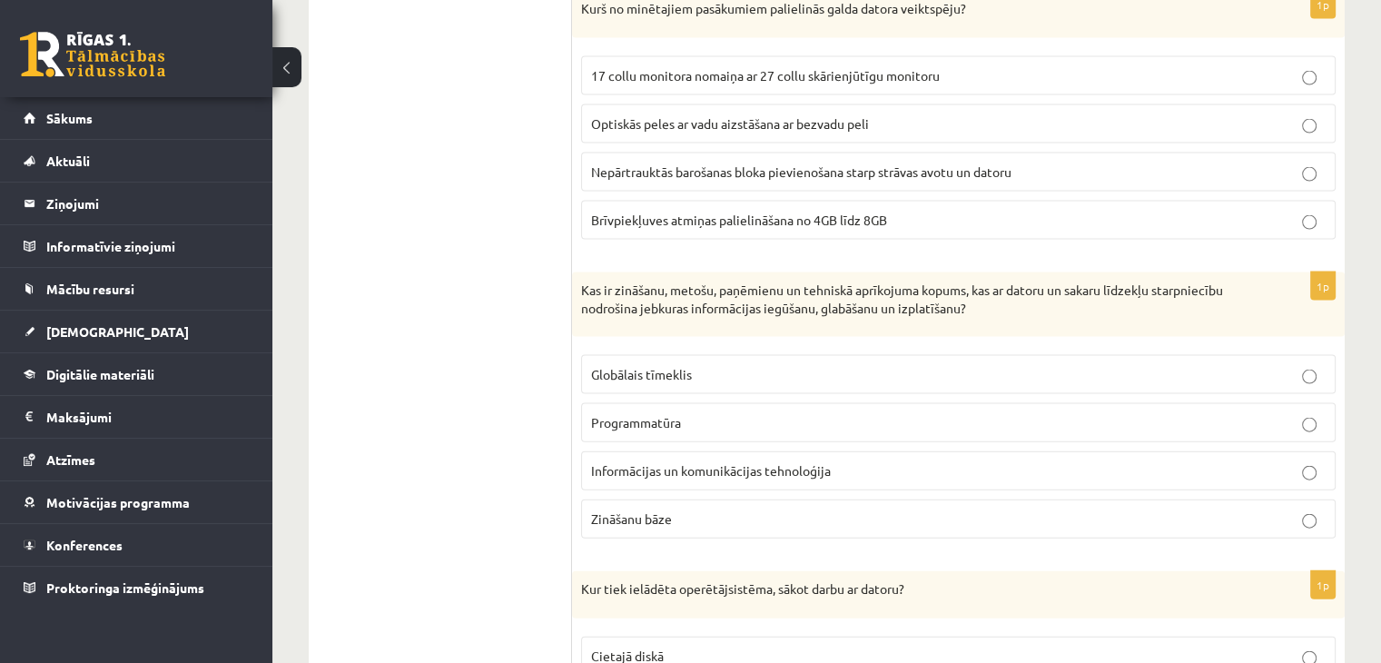
scroll to position [4017, 0]
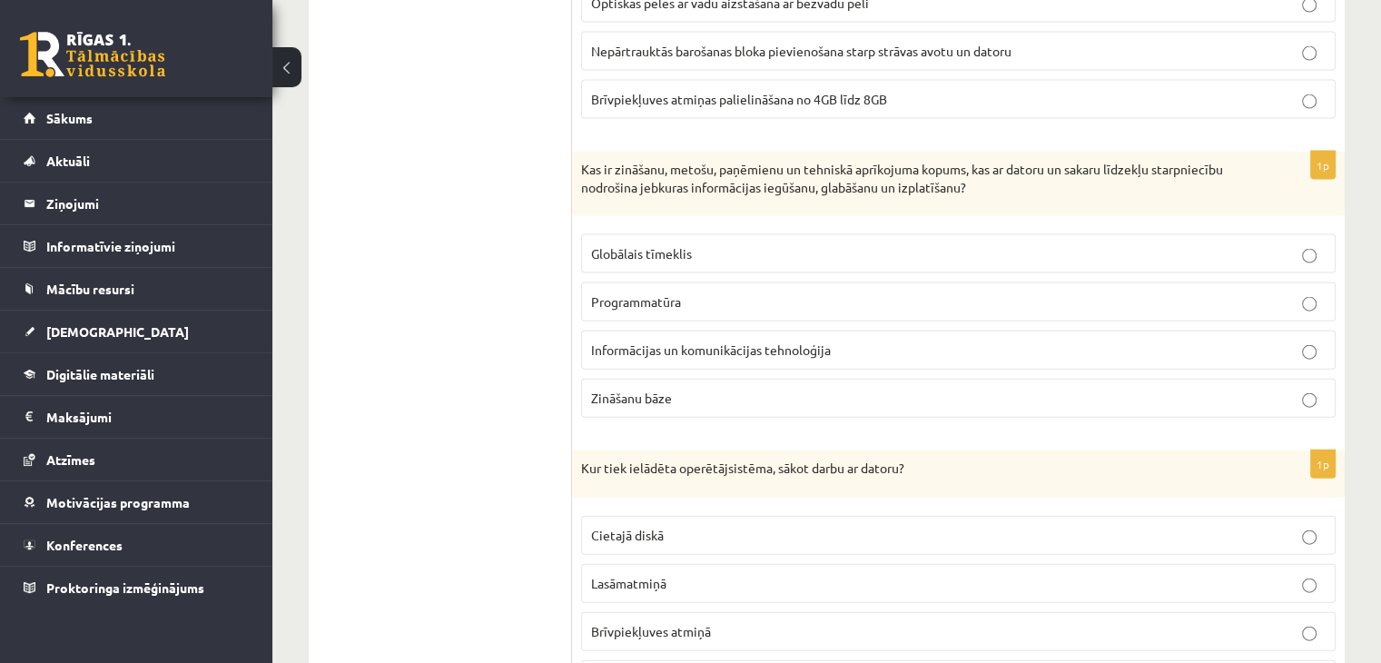
click at [674, 341] on span "Informācijas un komunikācijas tehnoloģija" at bounding box center [711, 349] width 240 height 16
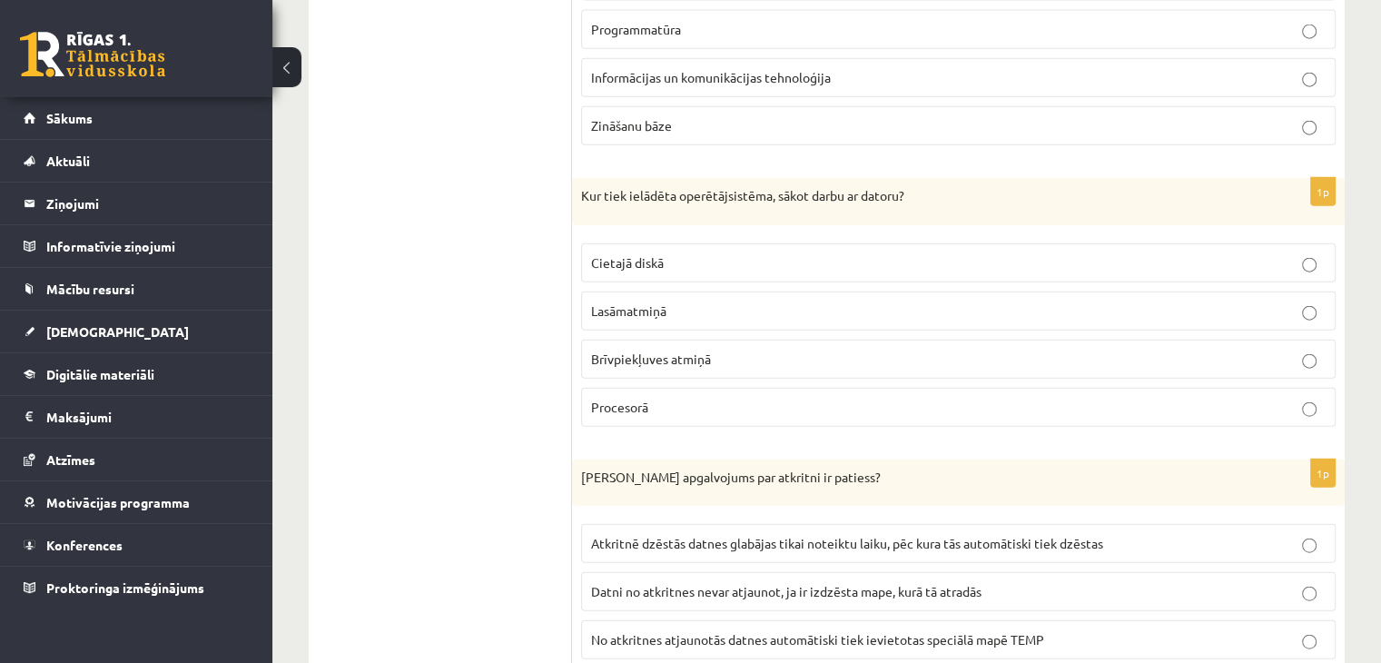
click at [612, 255] on label "Cietajā diskā" at bounding box center [958, 262] width 755 height 39
click at [643, 351] on span "Brīvpiekļuves atmiņā" at bounding box center [651, 359] width 120 height 16
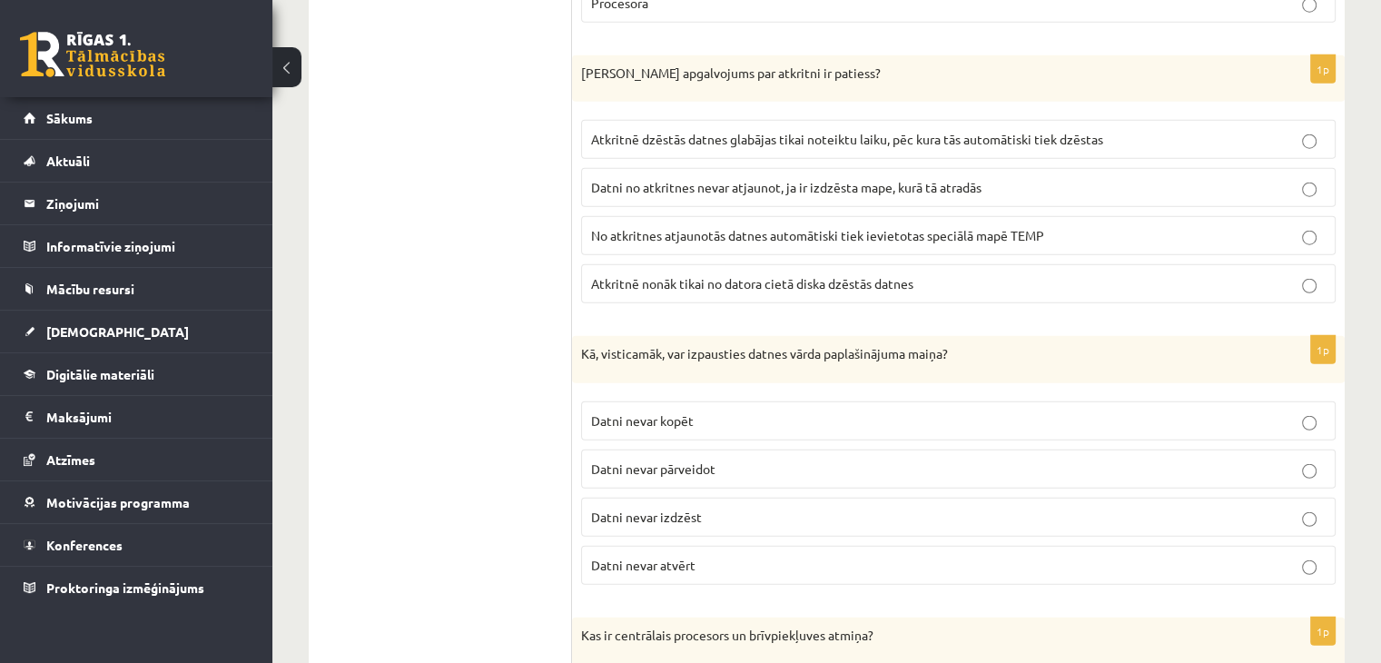
scroll to position [4652, 0]
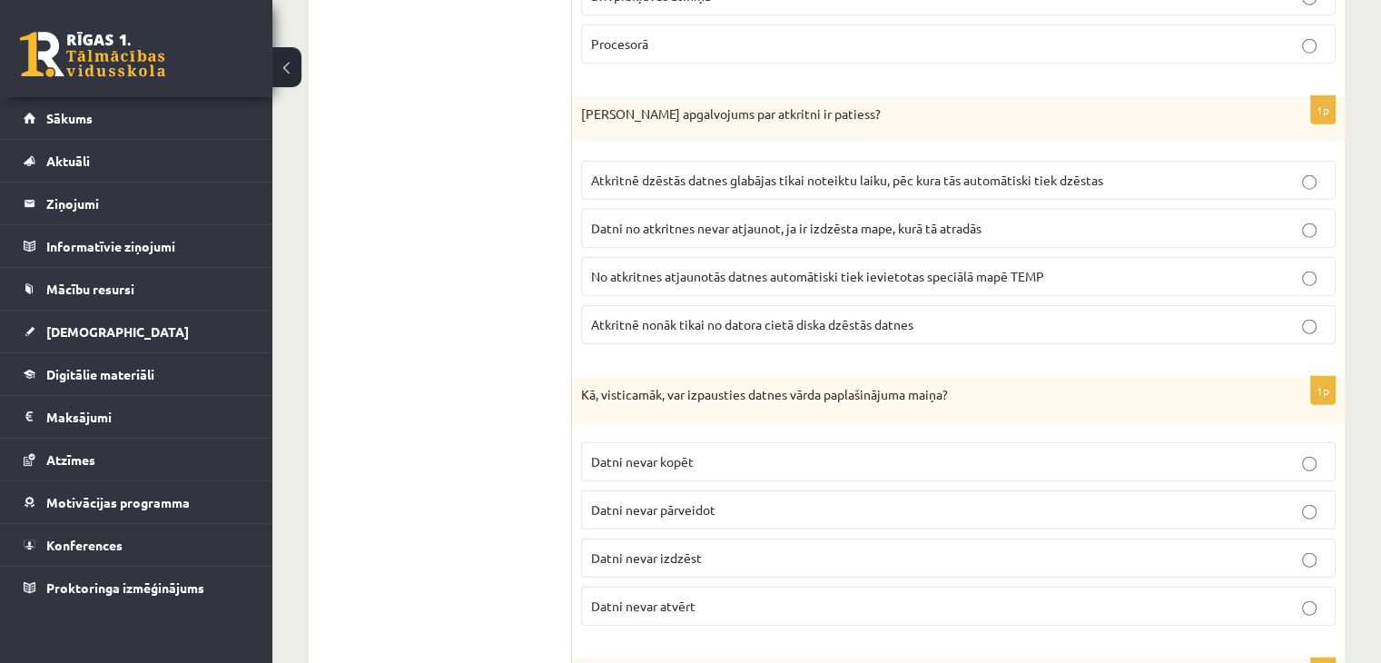
click at [654, 319] on label "Atkritnē nonāk tikai no datora cietā diska dzēstās datnes" at bounding box center [958, 324] width 755 height 39
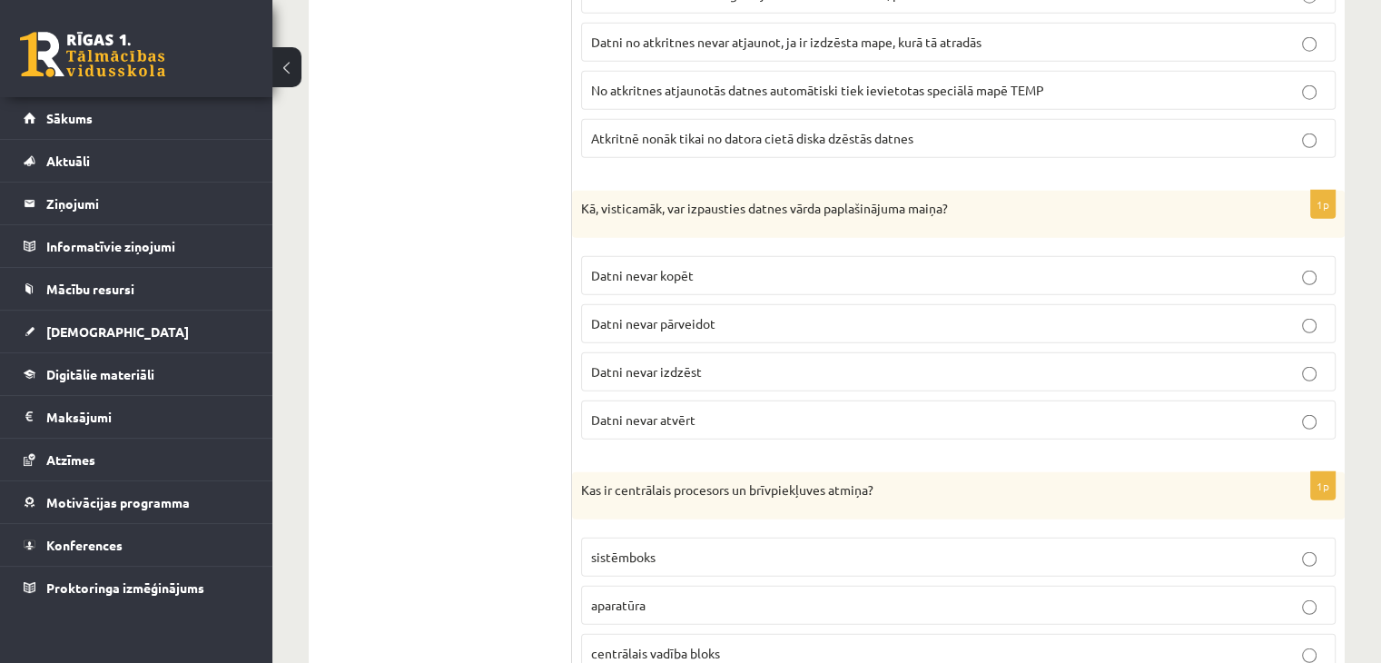
scroll to position [4925, 0]
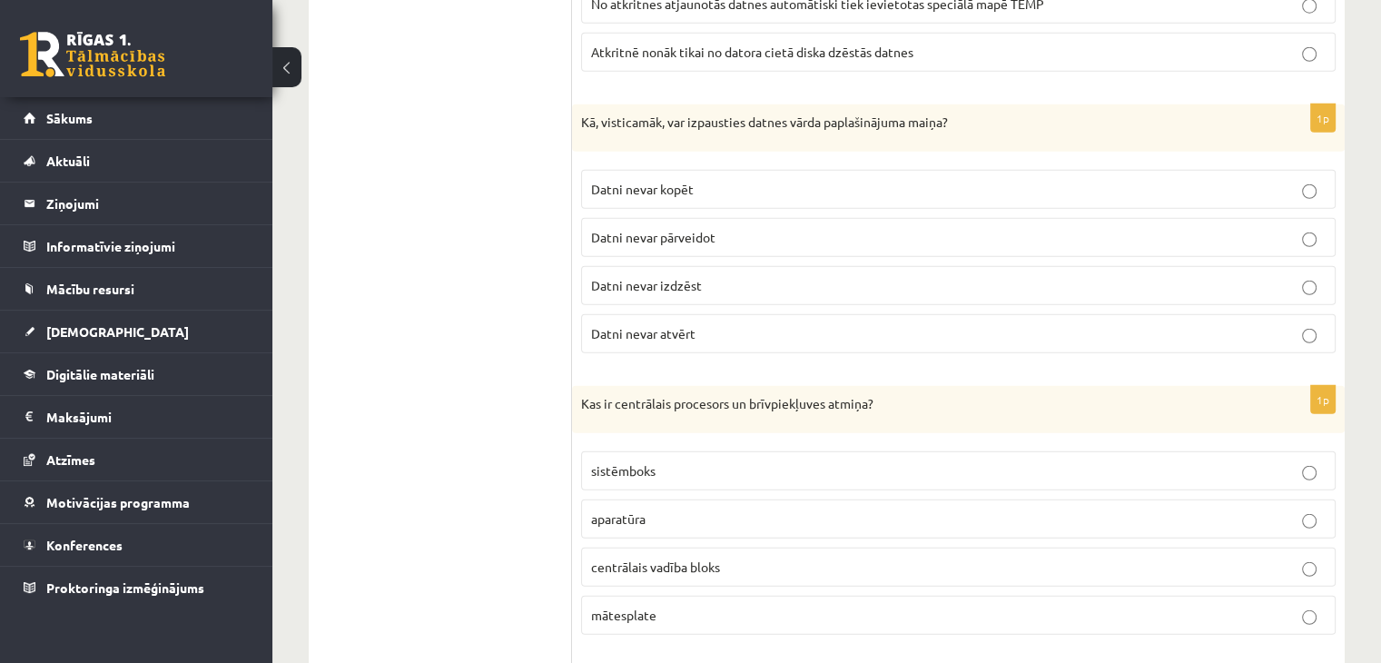
click at [657, 314] on label "Datni nevar atvērt" at bounding box center [958, 333] width 755 height 39
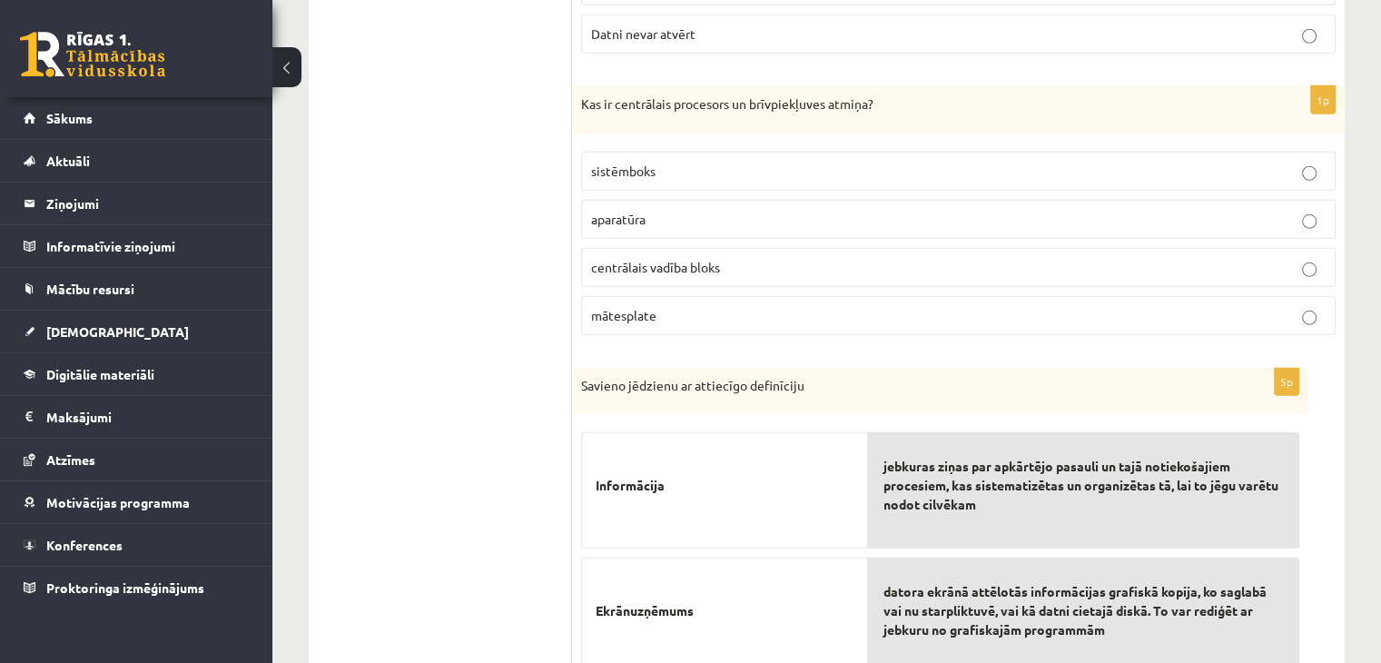
scroll to position [5197, 0]
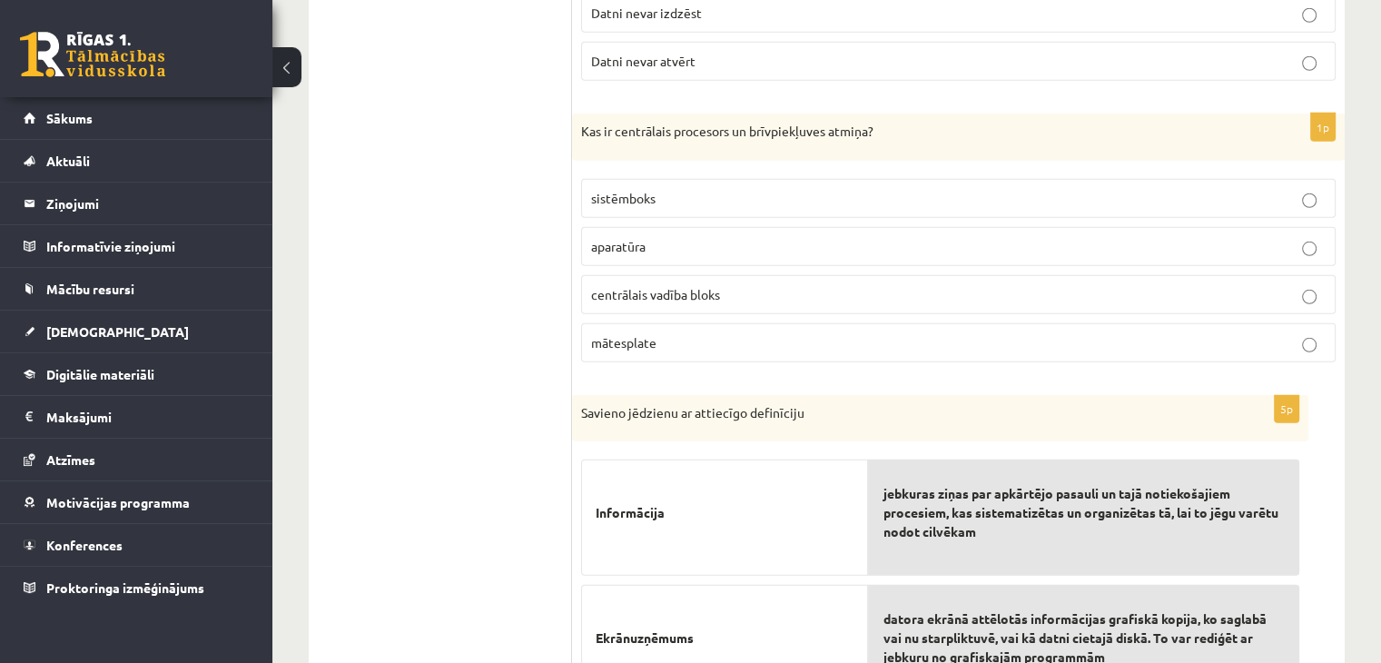
click at [628, 238] on span "aparatūra" at bounding box center [618, 246] width 54 height 16
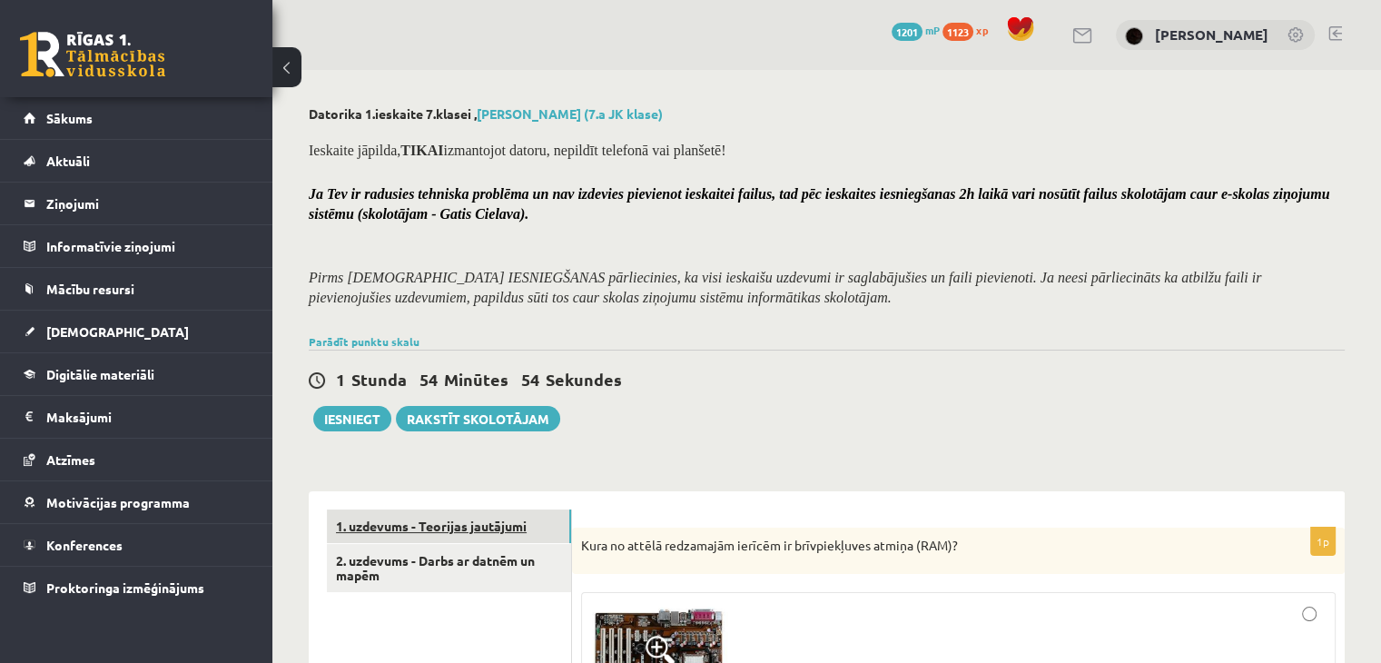
scroll to position [363, 0]
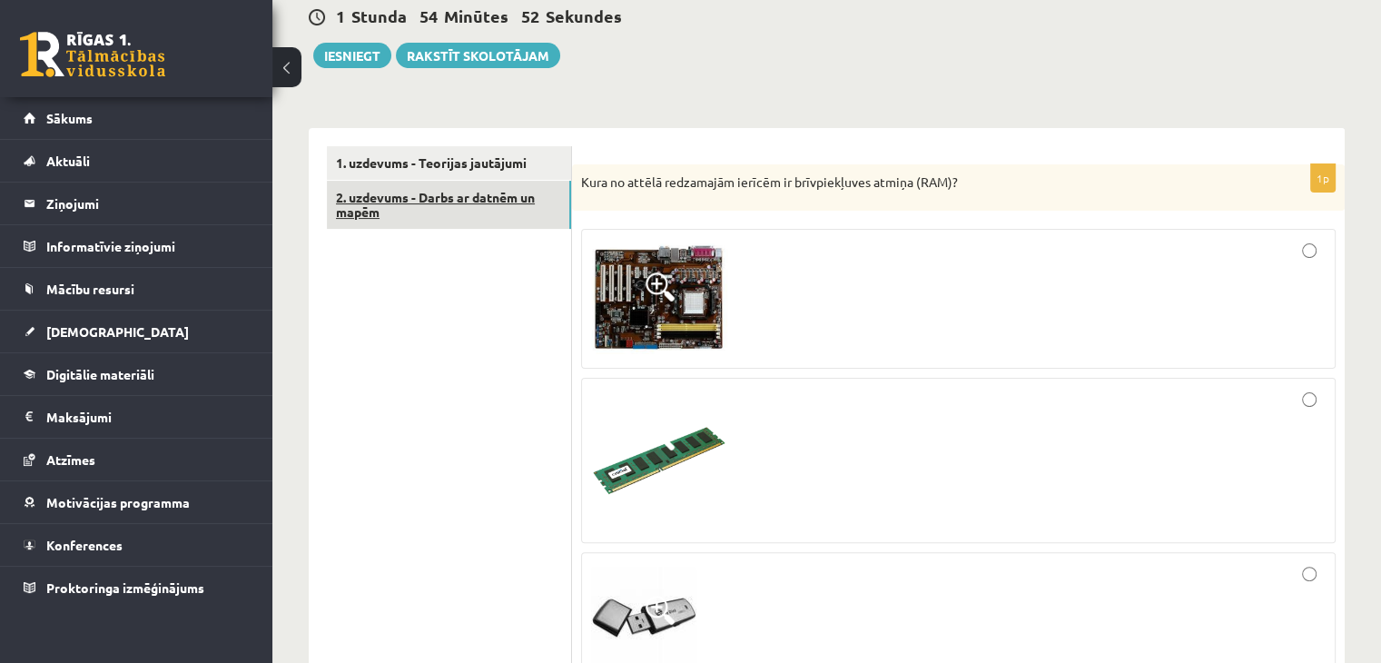
click at [430, 203] on link "2. uzdevums - Darbs ar datnēm un mapēm" at bounding box center [449, 205] width 244 height 49
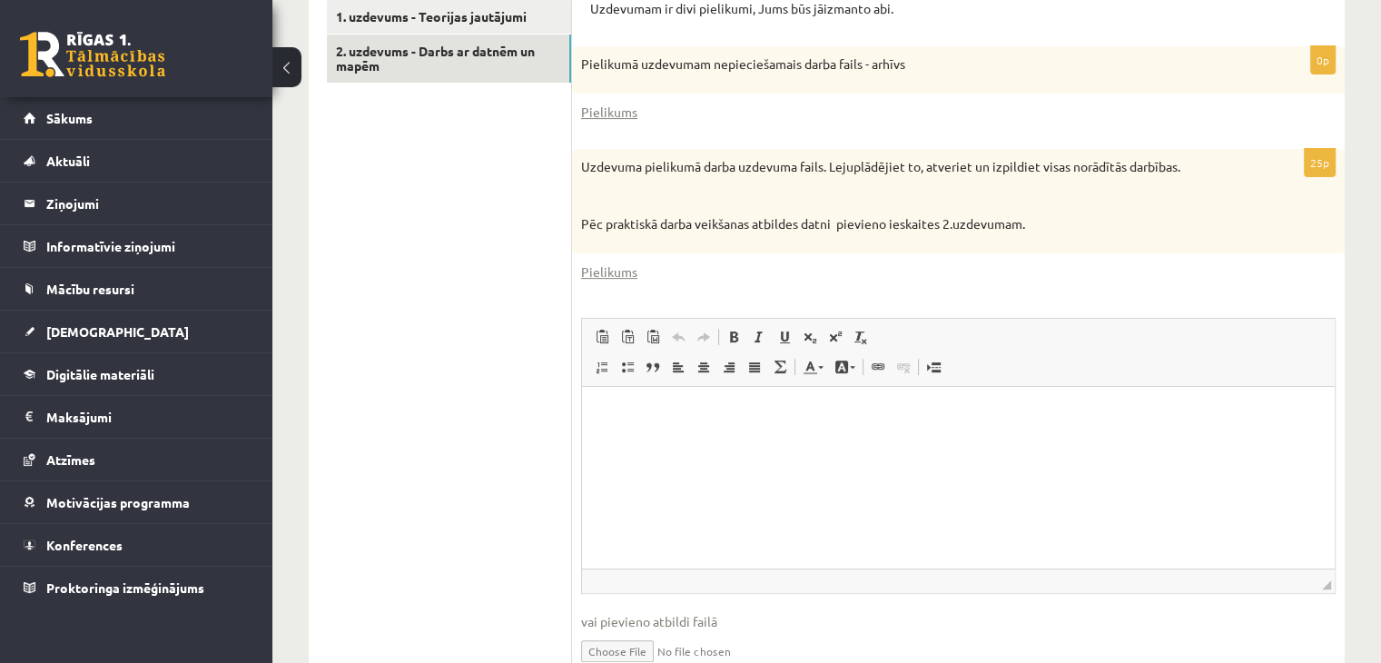
scroll to position [454, 0]
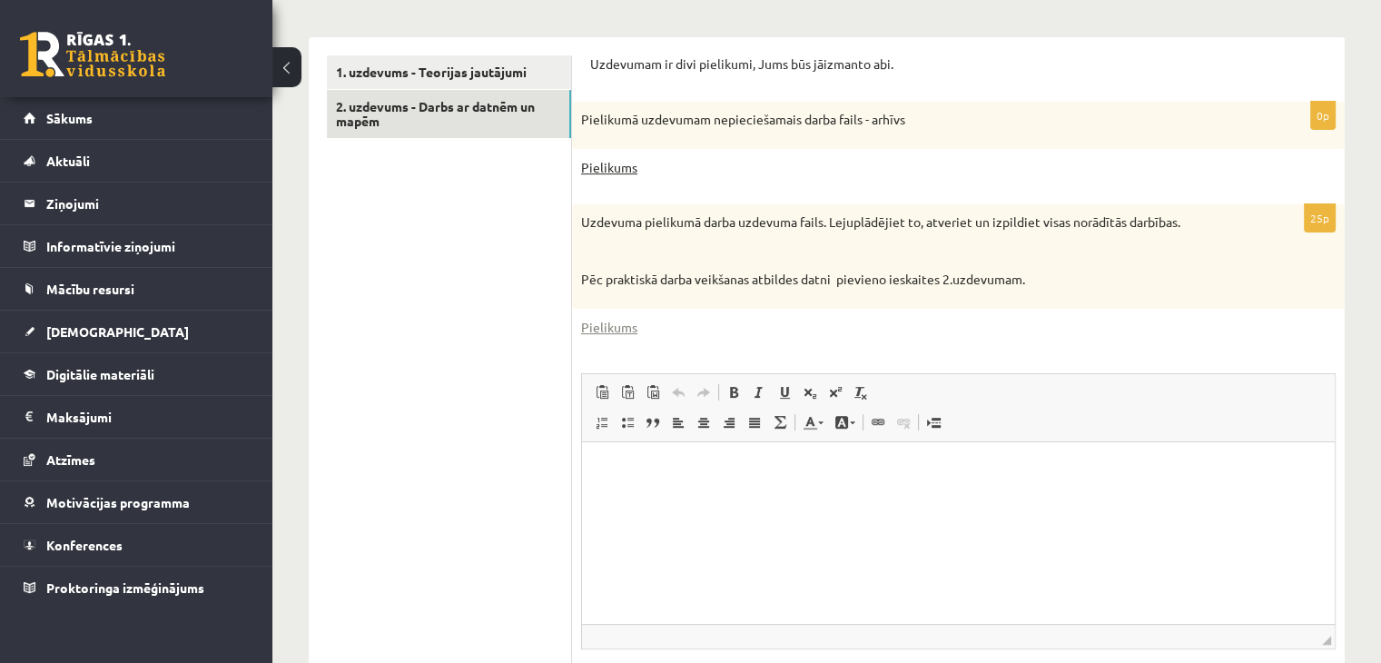
click at [617, 167] on link "Pielikums" at bounding box center [609, 167] width 56 height 19
click at [614, 319] on link "Pielikums" at bounding box center [609, 327] width 56 height 19
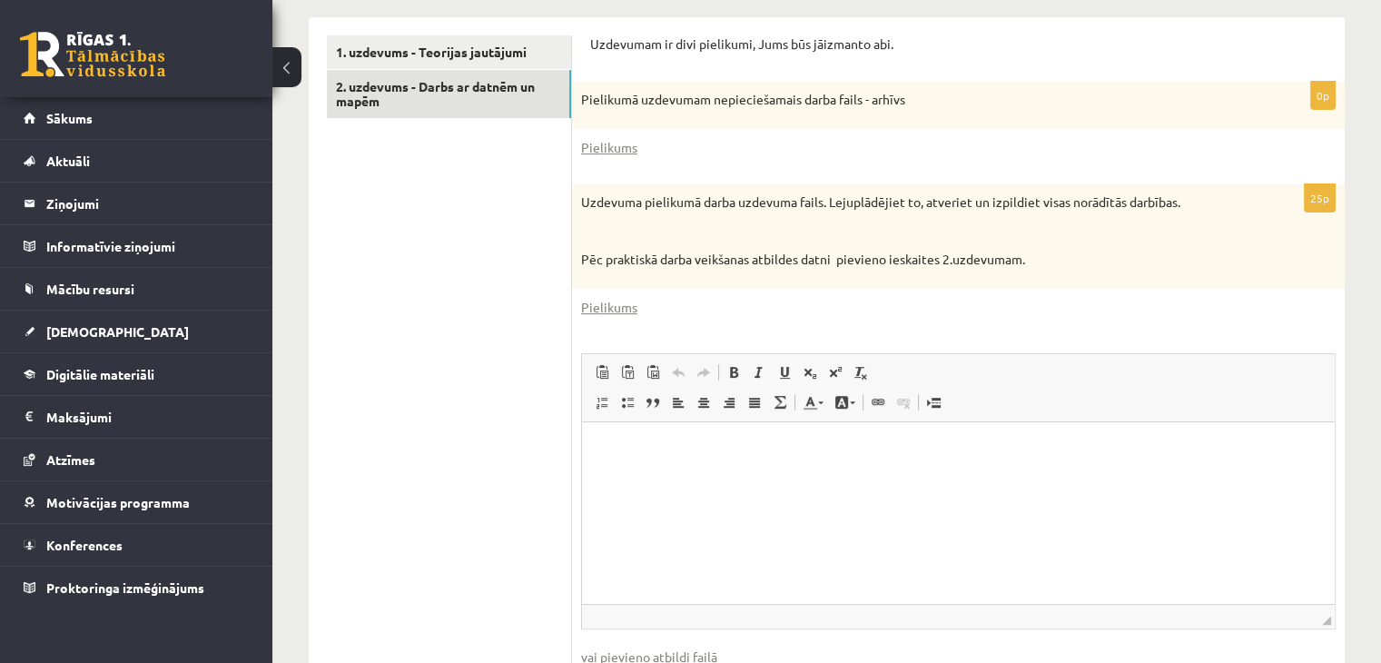
scroll to position [594, 0]
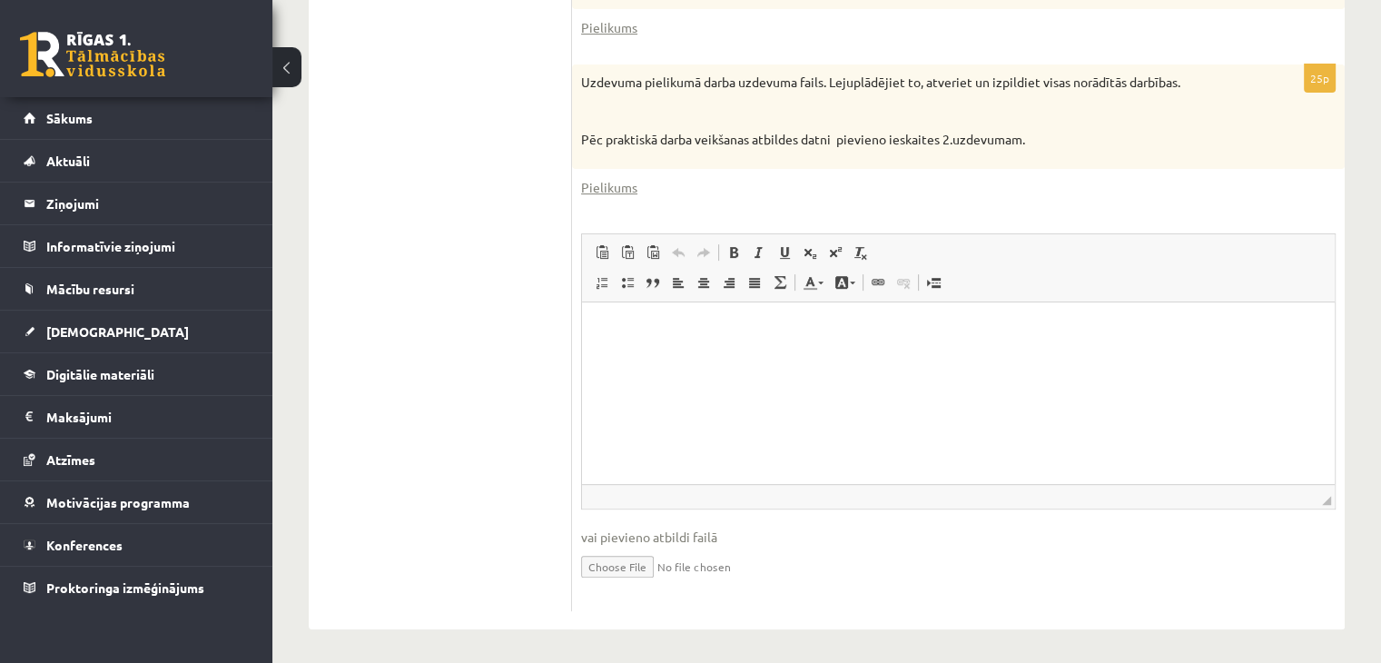
click at [619, 566] on input "file" at bounding box center [958, 565] width 755 height 37
type input "**********"
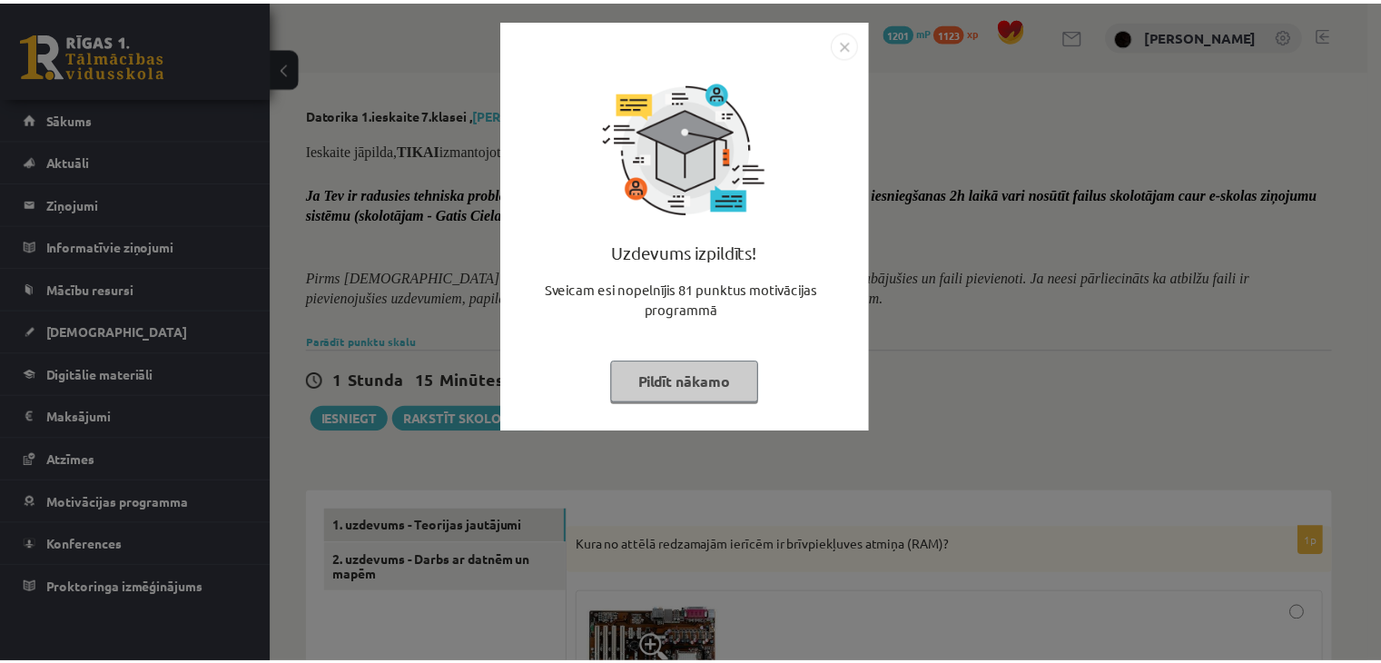
scroll to position [594, 0]
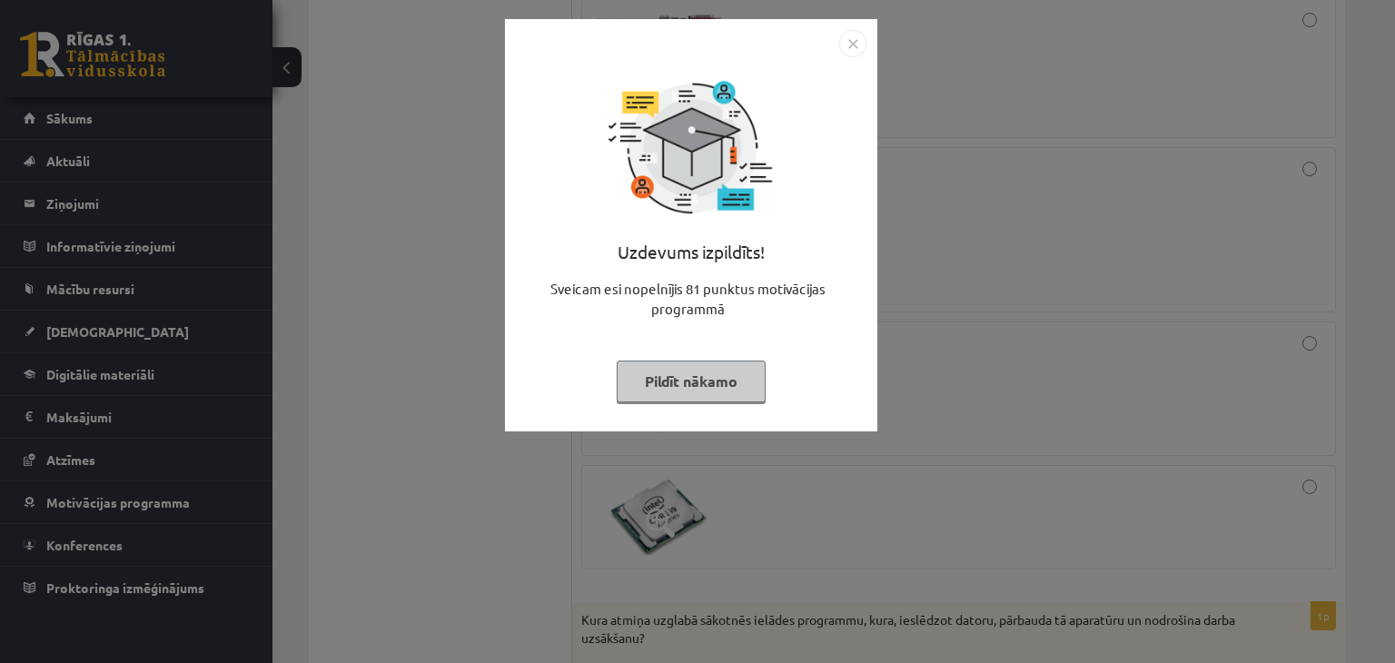
click at [853, 50] on img "Close" at bounding box center [852, 43] width 27 height 27
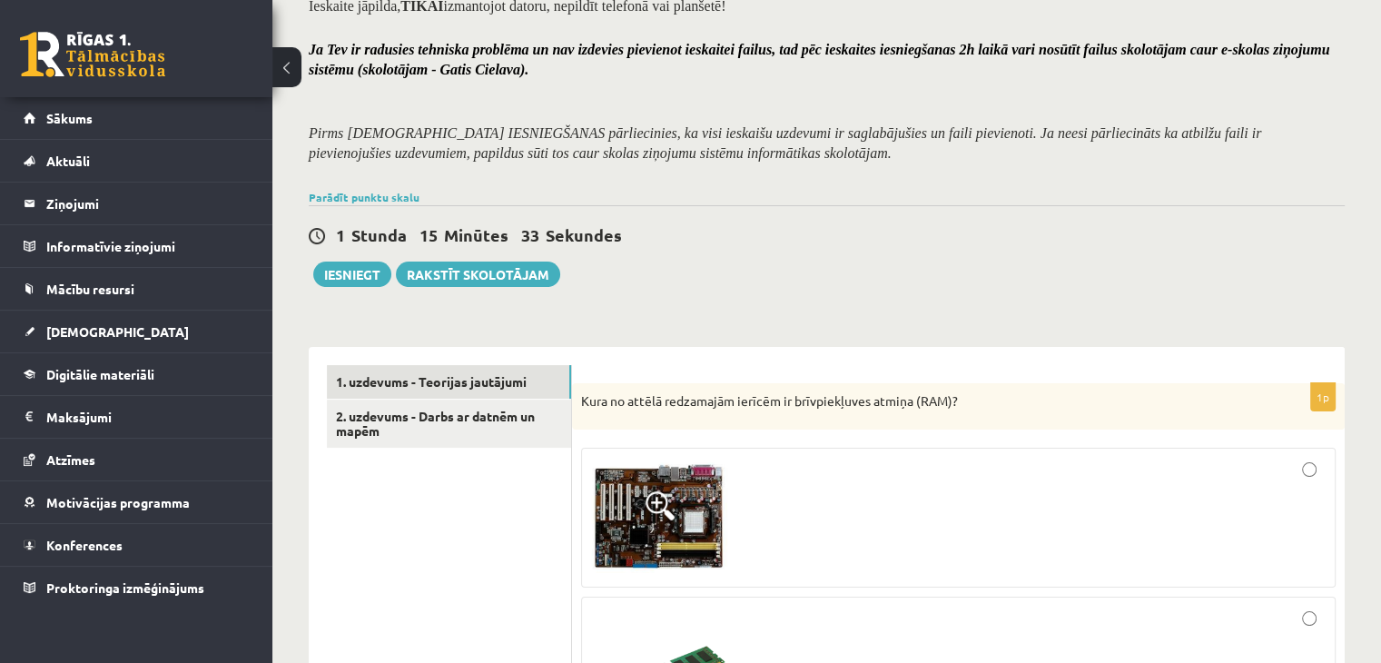
scroll to position [140, 0]
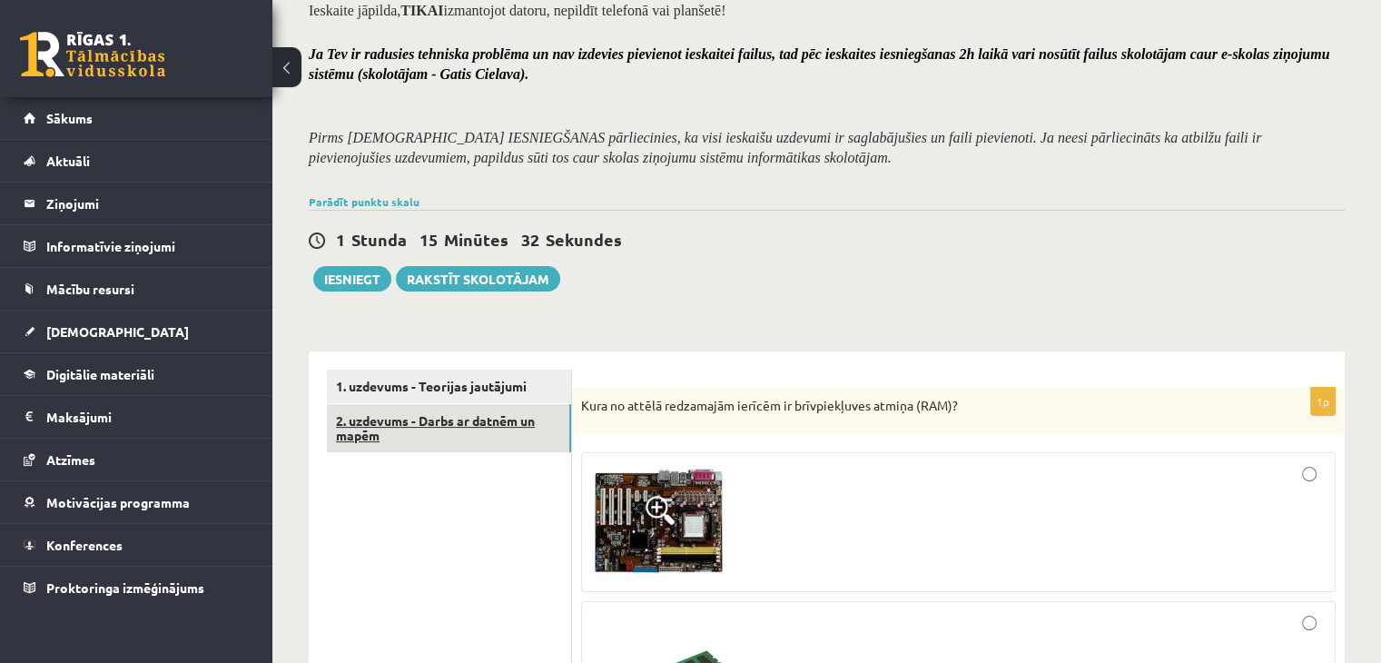
click at [476, 415] on link "2. uzdevums - Darbs ar datnēm un mapēm" at bounding box center [449, 428] width 244 height 49
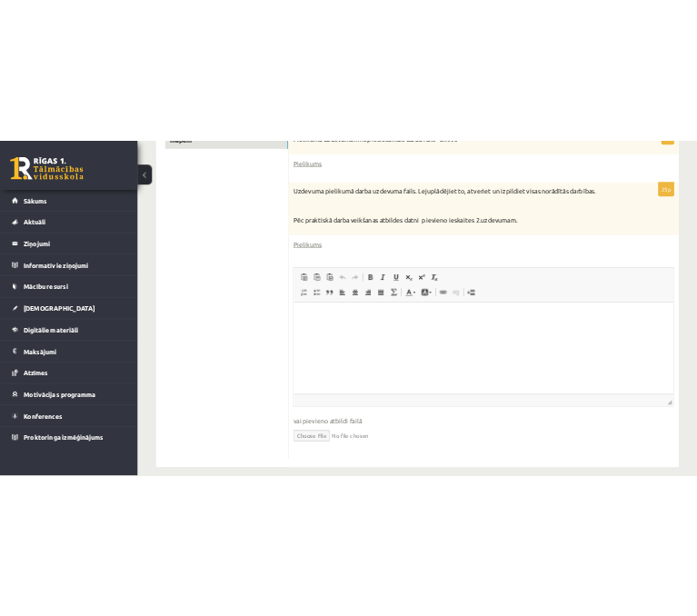
scroll to position [594, 0]
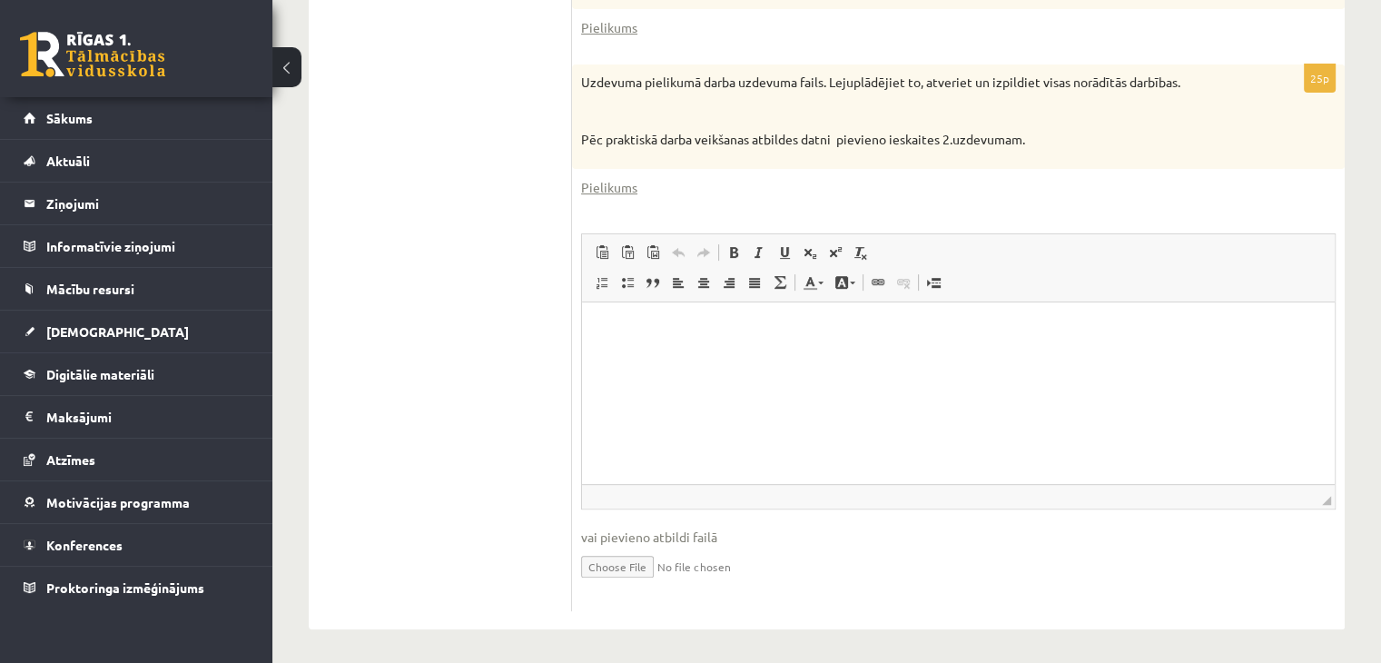
click at [659, 571] on input "file" at bounding box center [958, 565] width 755 height 37
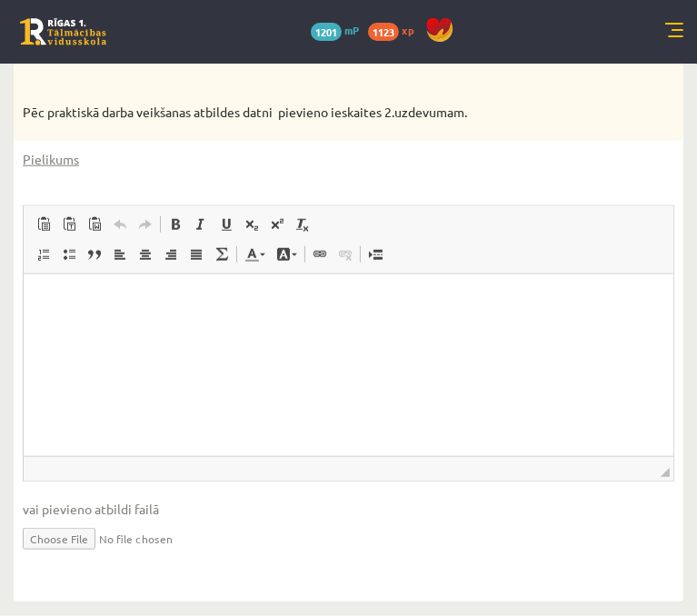
scroll to position [781, 0]
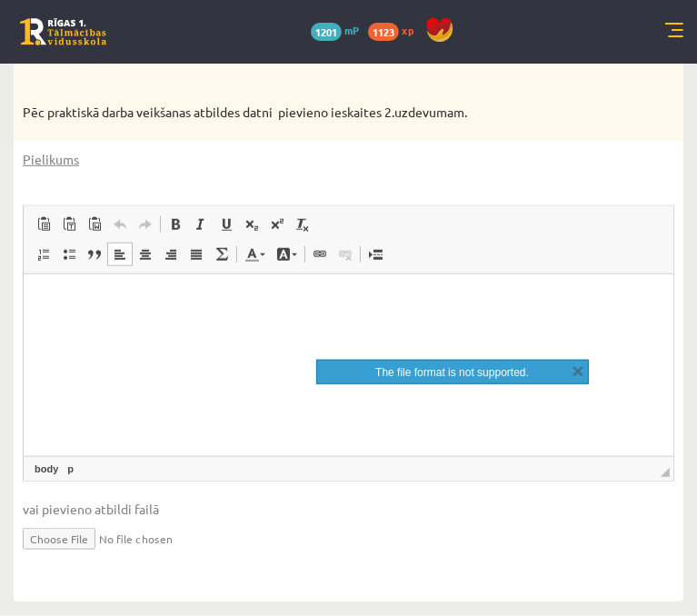
type input "**********"
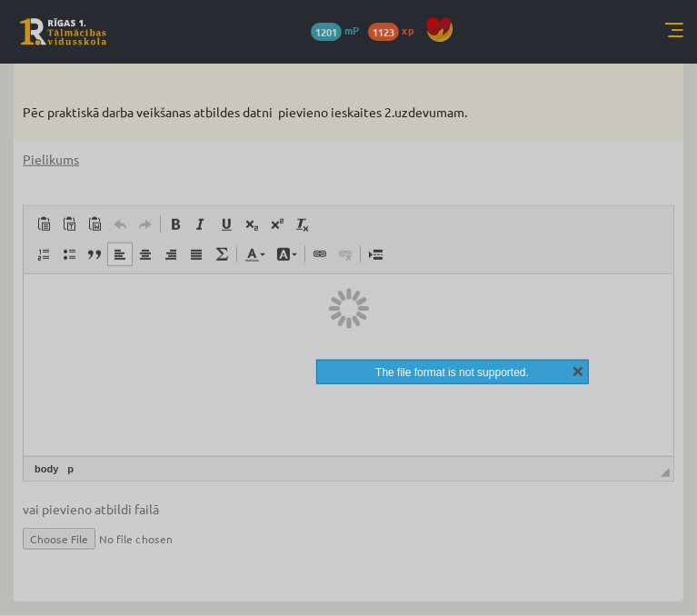
click at [579, 361] on link "X" at bounding box center [578, 370] width 18 height 18
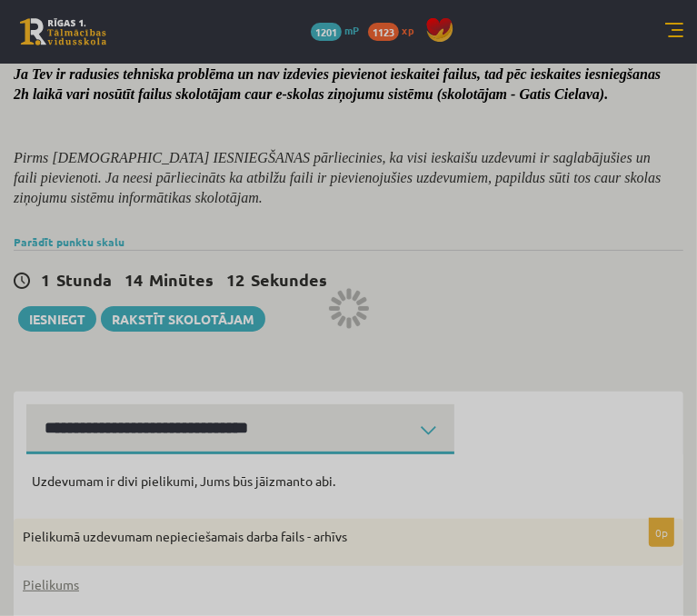
scroll to position [272, 0]
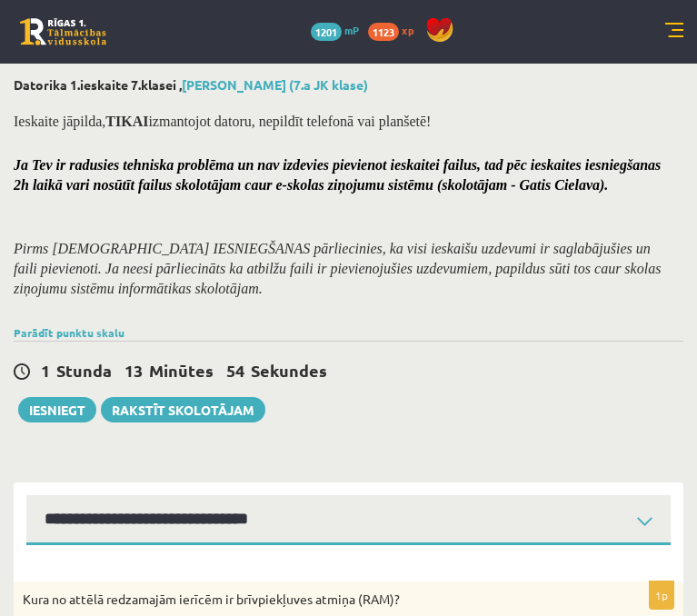
select select "**********"
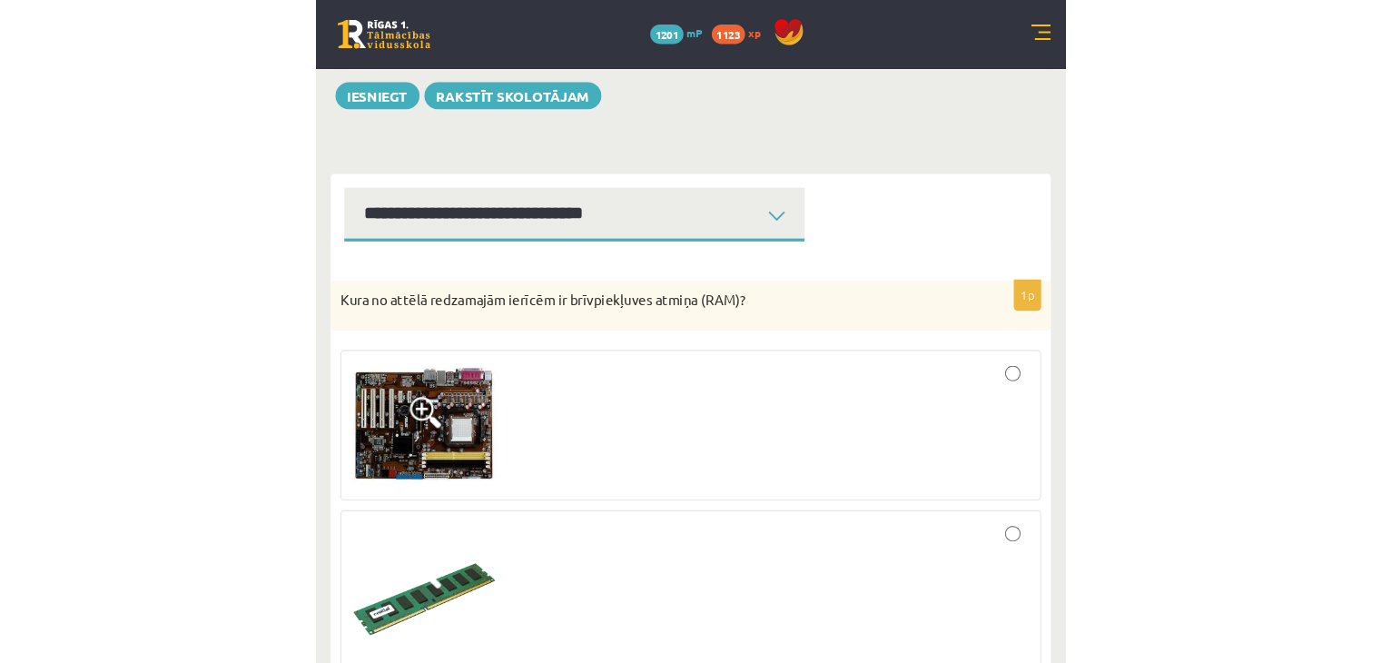
scroll to position [182, 0]
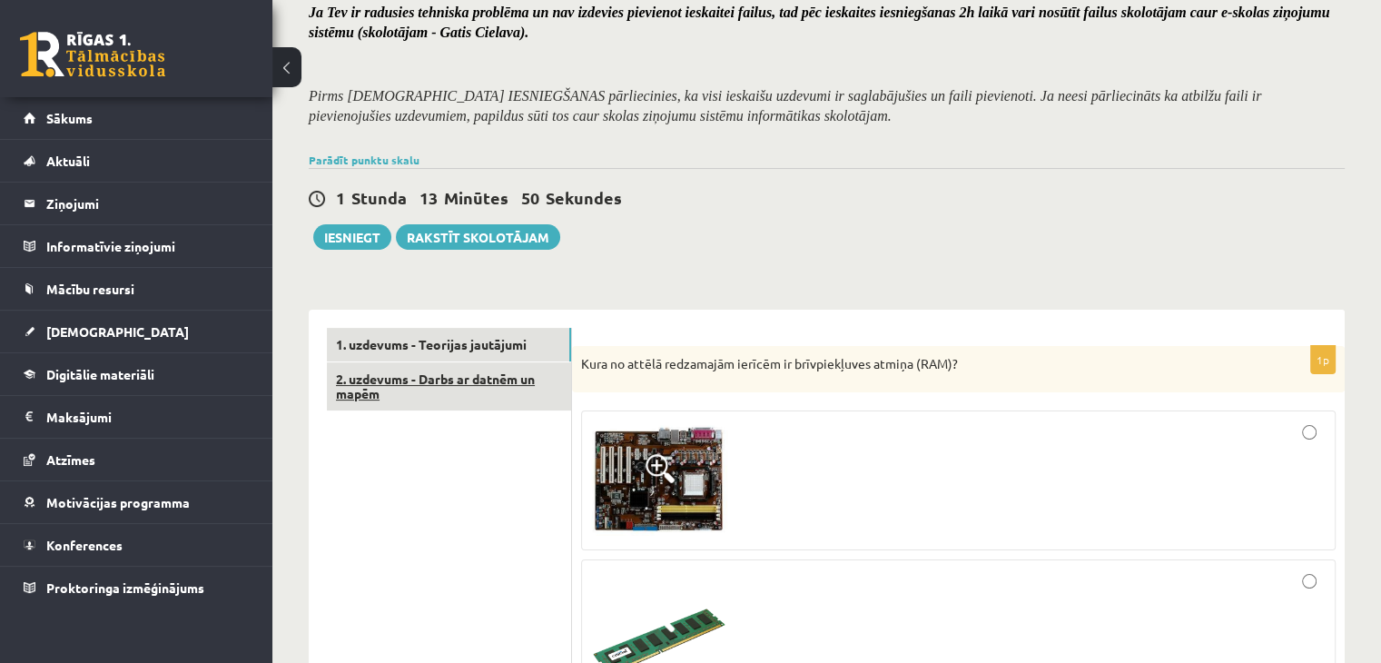
click at [479, 378] on link "2. uzdevums - Darbs ar datnēm un mapēm" at bounding box center [449, 386] width 244 height 49
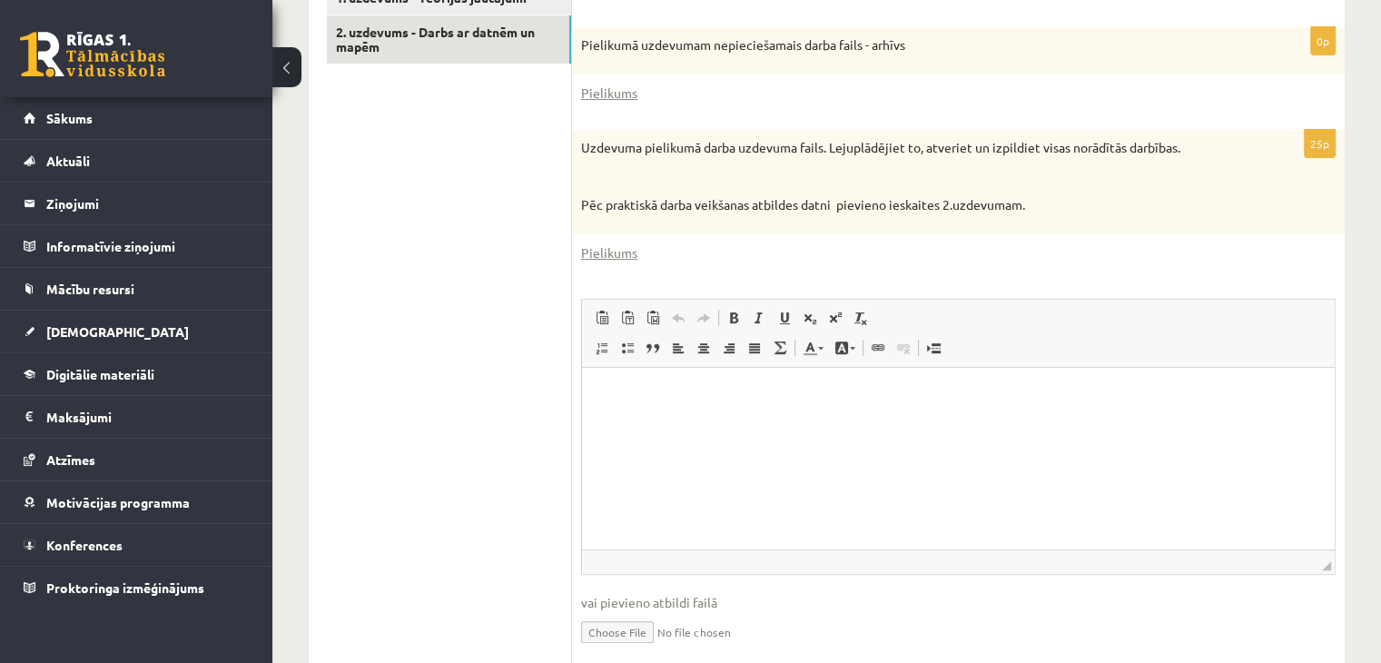
scroll to position [594, 0]
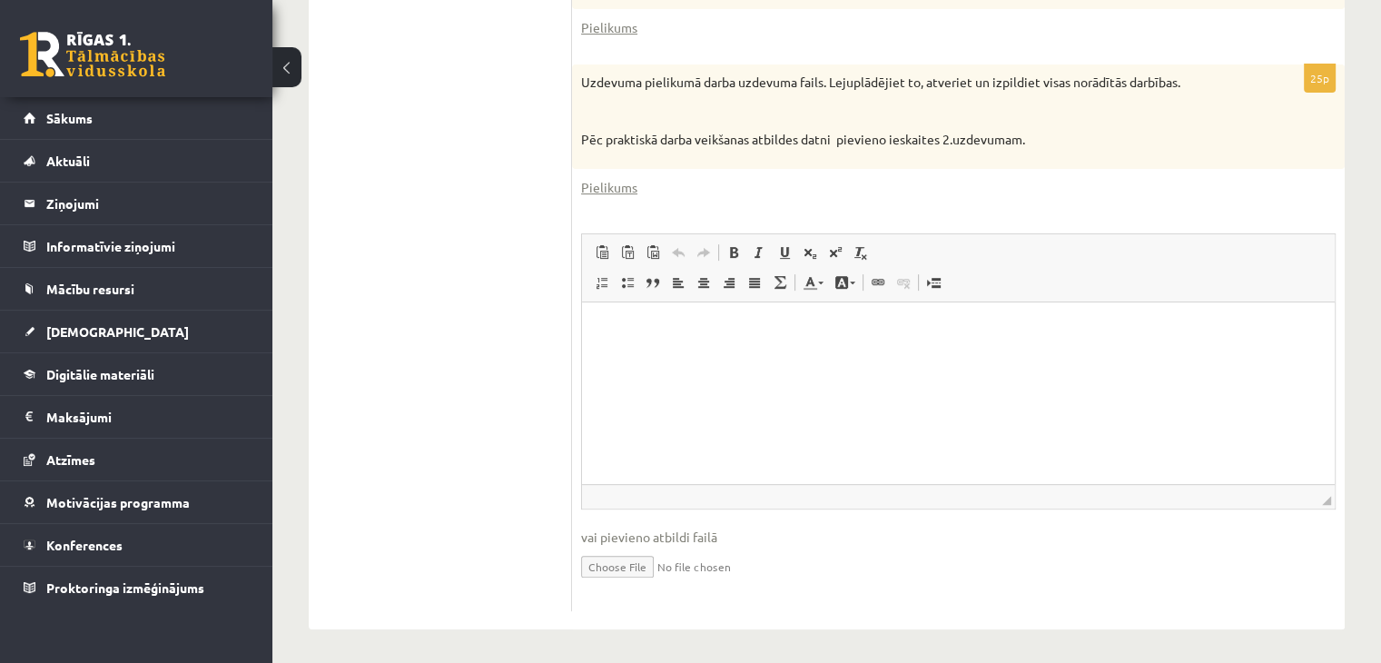
click at [600, 561] on input "file" at bounding box center [958, 565] width 755 height 37
type input "**********"
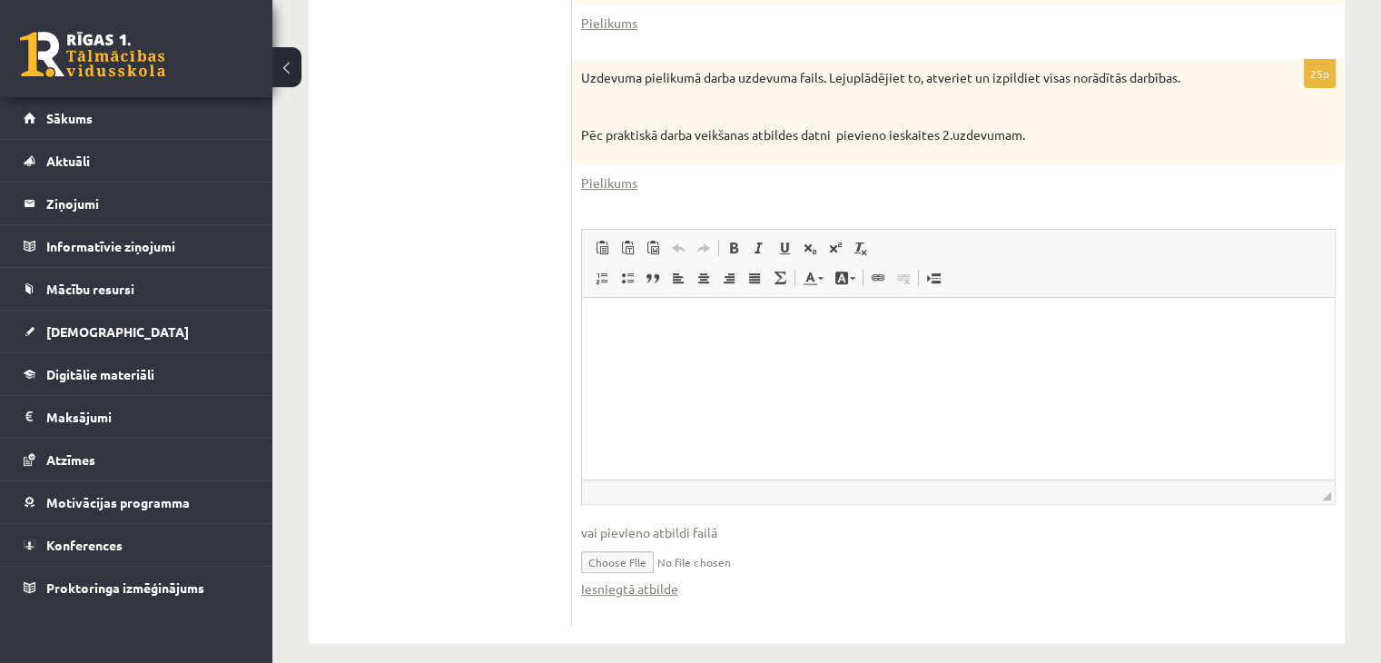
scroll to position [69, 0]
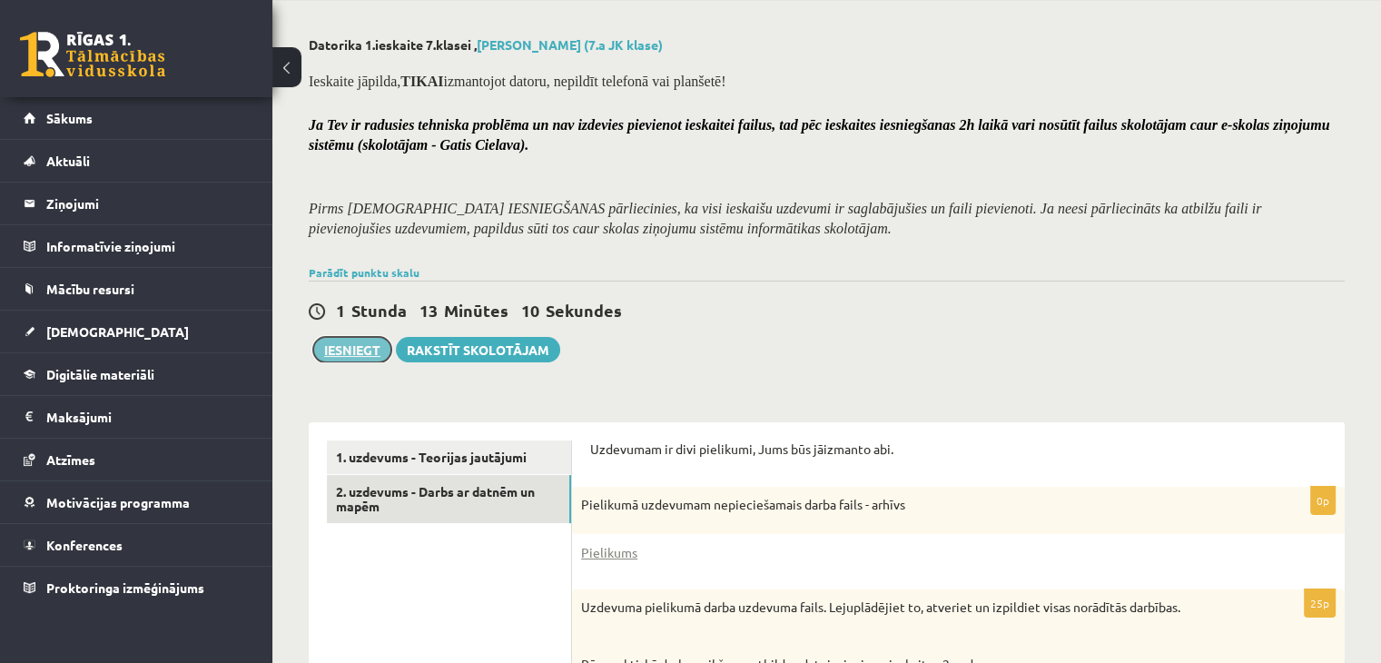
click at [346, 349] on button "Iesniegt" at bounding box center [352, 349] width 78 height 25
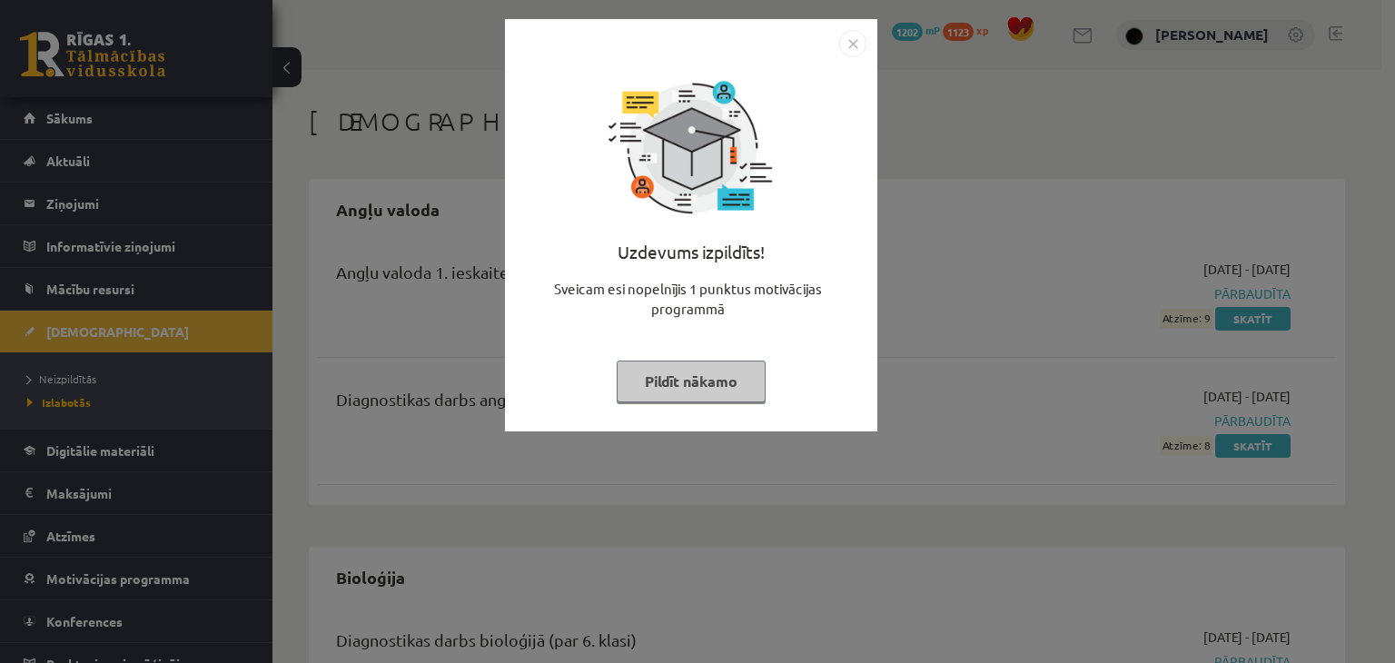
click at [845, 47] on img "Close" at bounding box center [852, 43] width 27 height 27
